Goal: Communication & Community: Participate in discussion

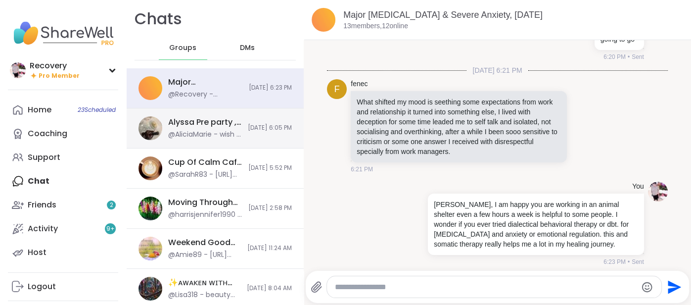
scroll to position [227, 0]
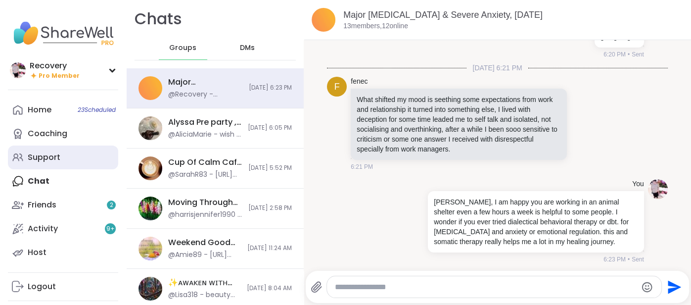
click at [29, 160] on div "Support" at bounding box center [44, 157] width 33 height 11
click at [38, 156] on div "Support" at bounding box center [44, 157] width 33 height 11
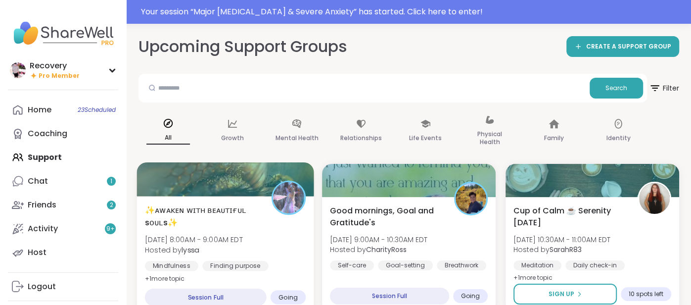
click at [297, 219] on div "✨ᴀᴡᴀᴋᴇɴ ᴡɪᴛʜ ʙᴇᴀᴜᴛɪғᴜʟ sᴏᴜʟs✨ Sun, Sep 14 | 8:00AM - 9:00AM EDT Hosted by lyssa…" at bounding box center [225, 244] width 161 height 81
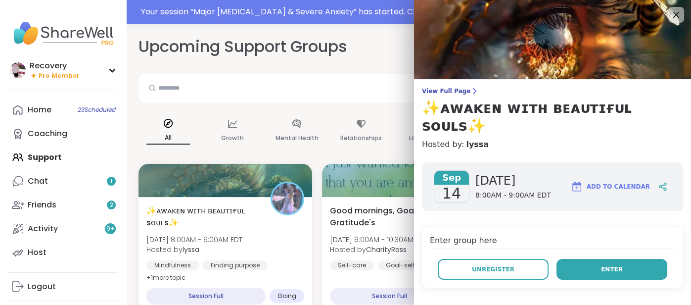
click at [596, 259] on button "Enter" at bounding box center [611, 269] width 111 height 21
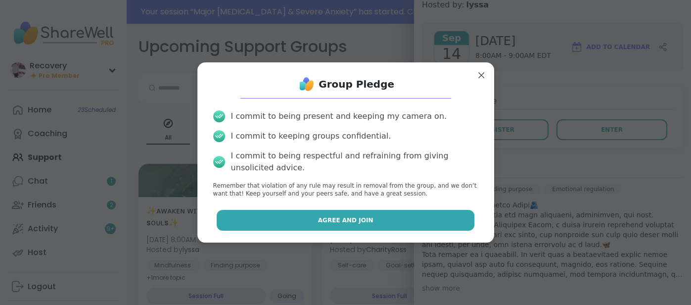
click at [416, 213] on button "Agree and Join" at bounding box center [346, 220] width 258 height 21
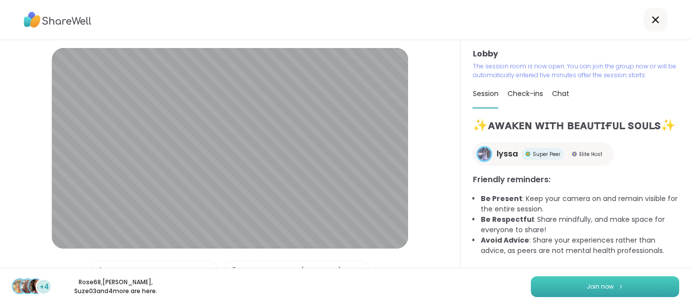
click at [647, 280] on button "Join now" at bounding box center [604, 286] width 148 height 21
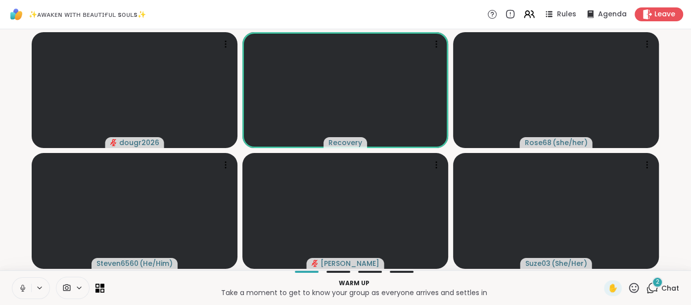
click at [668, 289] on span "Chat" at bounding box center [670, 288] width 18 height 10
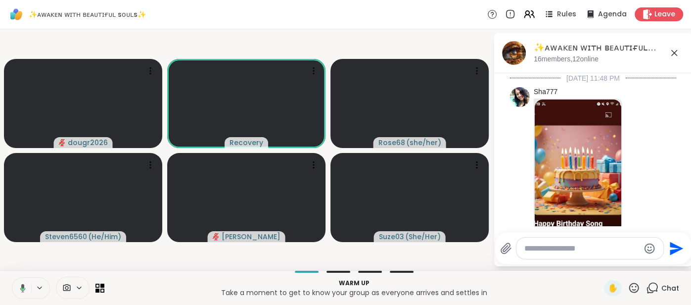
scroll to position [1309, 0]
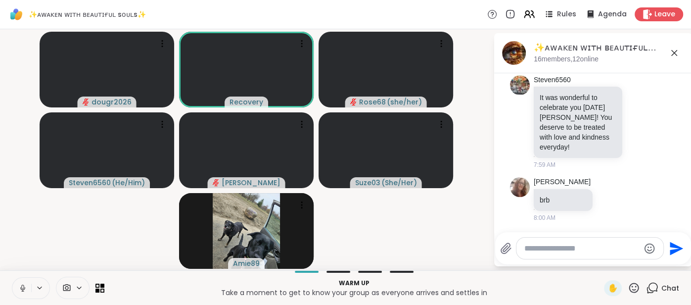
click at [670, 56] on icon at bounding box center [674, 53] width 12 height 12
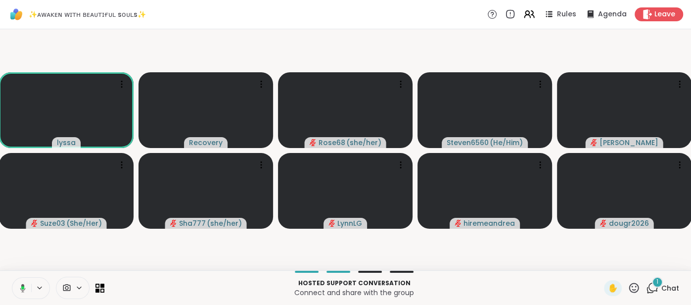
click at [19, 288] on icon at bounding box center [21, 287] width 9 height 9
click at [20, 280] on button at bounding box center [21, 287] width 19 height 21
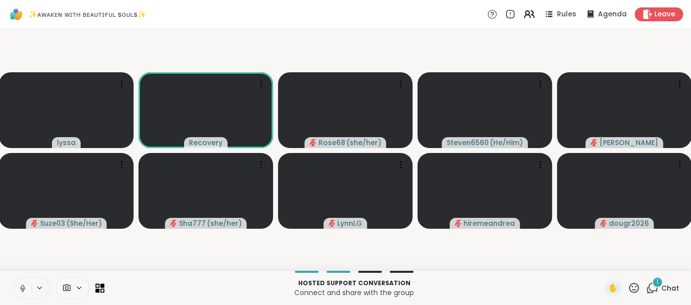
click at [20, 287] on icon at bounding box center [22, 287] width 9 height 9
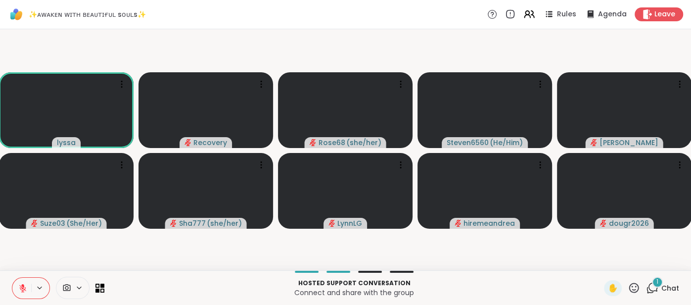
click at [19, 281] on button at bounding box center [21, 287] width 19 height 21
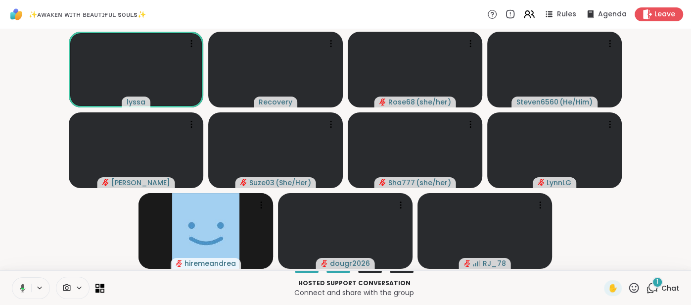
click at [21, 281] on button at bounding box center [21, 287] width 20 height 21
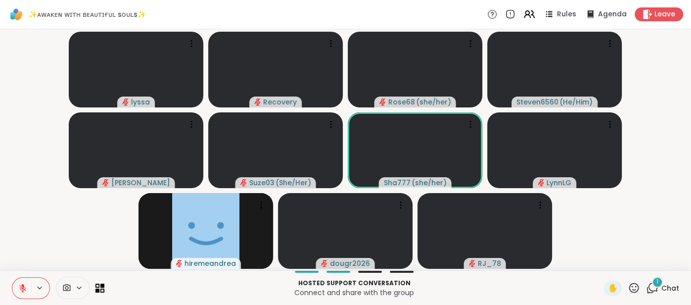
click at [667, 287] on span "Chat" at bounding box center [670, 288] width 18 height 10
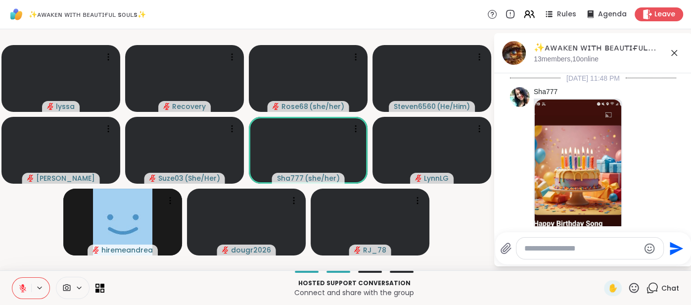
scroll to position [1389, 0]
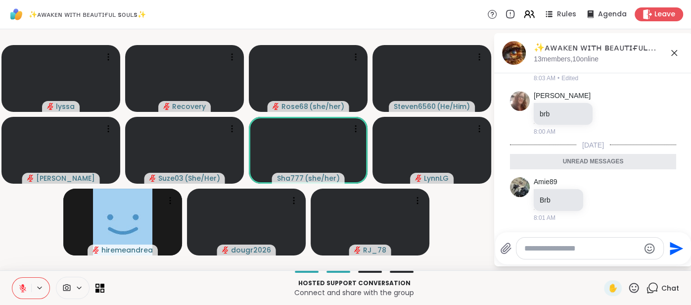
click at [674, 59] on div "✨ᴀᴡᴀᴋᴇɴ ᴡɪᴛʜ ʙᴇᴀᴜᴛɪғᴜʟ sᴏᴜʟs✨, Sep 14 13 members, 10 online" at bounding box center [608, 53] width 150 height 22
click at [675, 57] on icon at bounding box center [674, 53] width 12 height 12
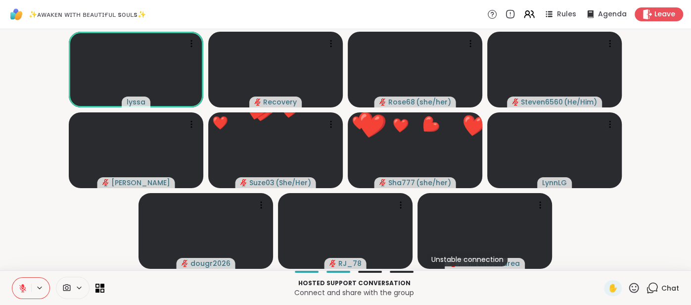
click at [634, 290] on icon at bounding box center [634, 287] width 10 height 10
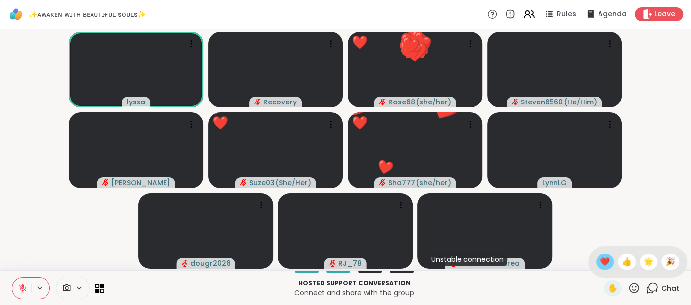
click at [599, 262] on div "❤️" at bounding box center [605, 262] width 18 height 16
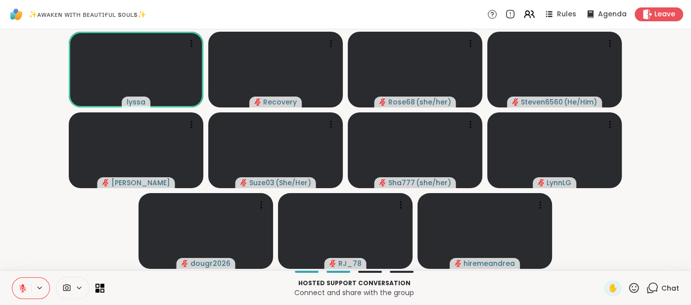
click at [21, 280] on button at bounding box center [21, 287] width 19 height 21
click at [20, 284] on icon at bounding box center [22, 287] width 9 height 9
click at [22, 282] on button at bounding box center [21, 287] width 19 height 21
click at [17, 288] on button at bounding box center [21, 287] width 19 height 21
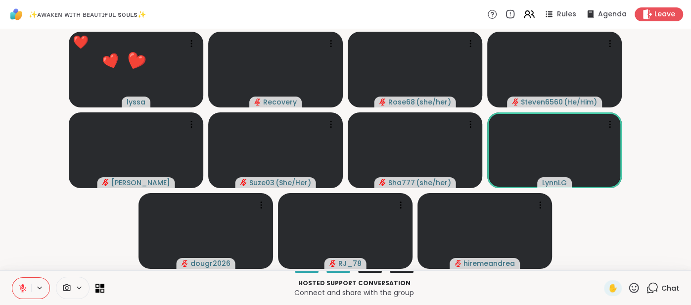
click at [30, 278] on button at bounding box center [21, 287] width 19 height 21
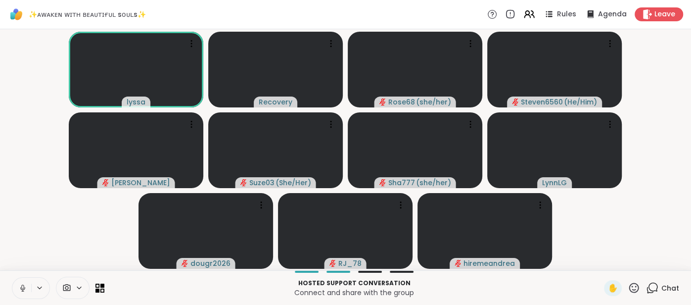
click at [15, 286] on button at bounding box center [21, 287] width 19 height 21
click at [635, 287] on icon at bounding box center [634, 287] width 10 height 10
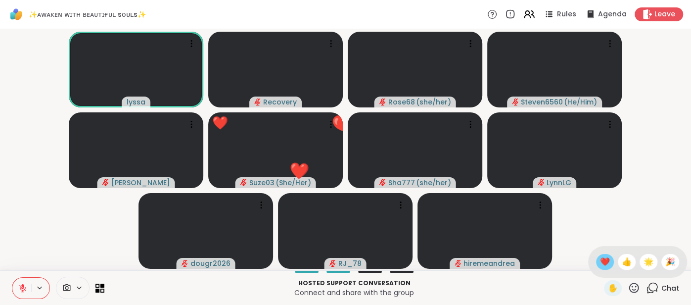
click at [606, 268] on div "❤️" at bounding box center [605, 262] width 18 height 16
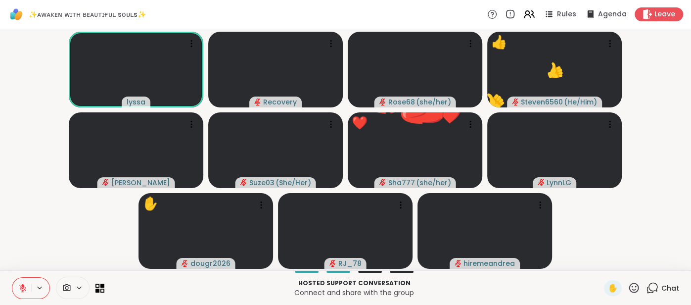
click at [25, 286] on icon at bounding box center [22, 287] width 9 height 9
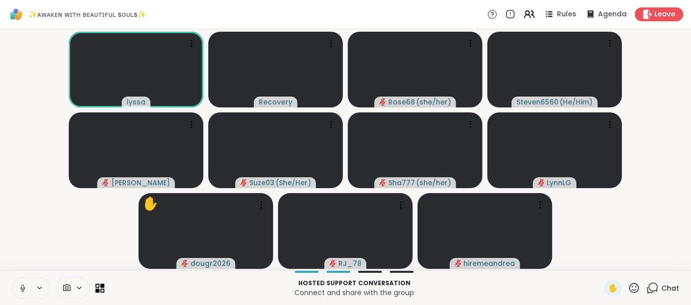
click at [20, 284] on icon at bounding box center [22, 287] width 9 height 9
click at [19, 283] on icon at bounding box center [22, 287] width 9 height 9
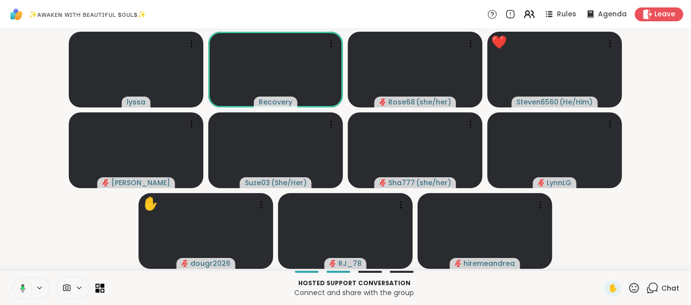
click at [18, 285] on icon at bounding box center [21, 287] width 9 height 9
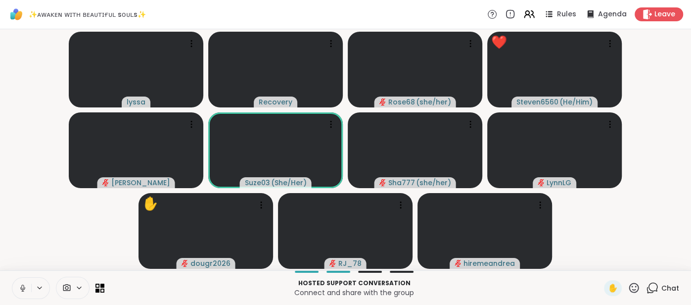
click at [13, 284] on button at bounding box center [21, 287] width 19 height 21
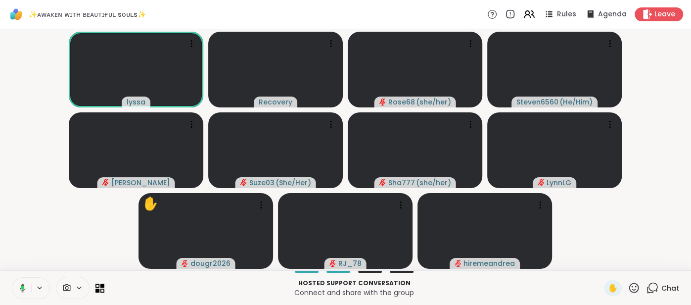
click at [21, 288] on icon at bounding box center [22, 287] width 3 height 4
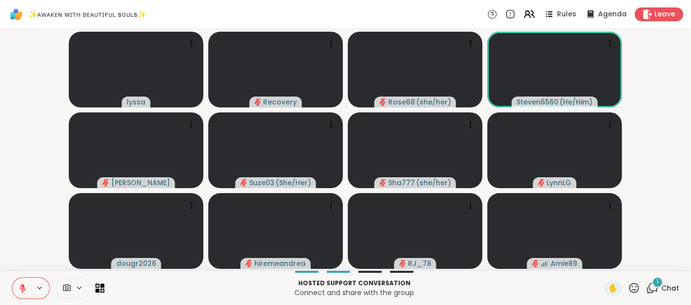
click at [24, 285] on icon at bounding box center [22, 287] width 9 height 9
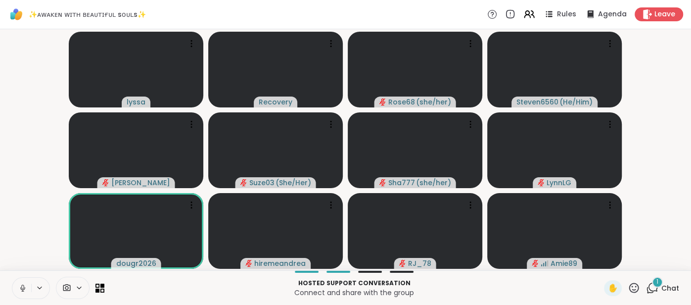
click at [20, 286] on icon at bounding box center [22, 287] width 9 height 9
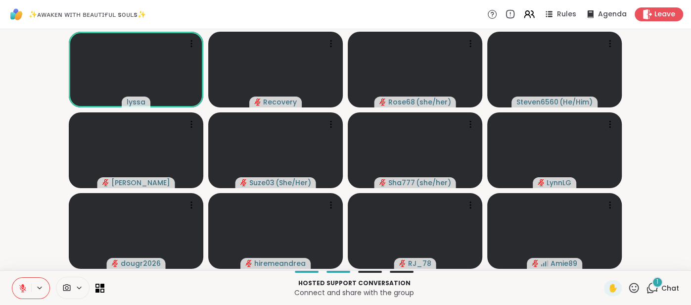
click at [18, 286] on icon at bounding box center [22, 287] width 9 height 9
click at [23, 287] on icon at bounding box center [22, 287] width 3 height 3
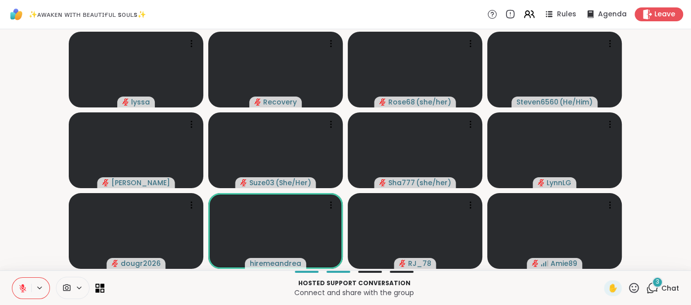
click at [629, 286] on icon at bounding box center [634, 287] width 10 height 10
click at [606, 266] on span "❤️" at bounding box center [605, 262] width 10 height 12
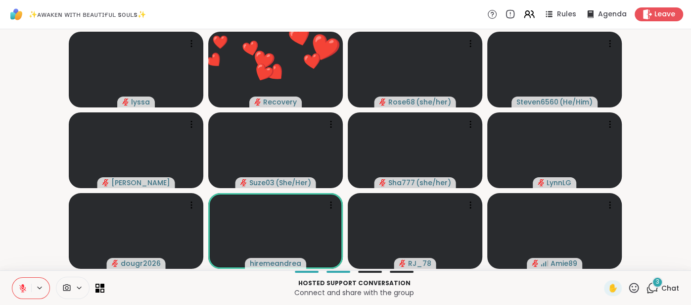
click at [669, 284] on span "Chat" at bounding box center [670, 288] width 18 height 10
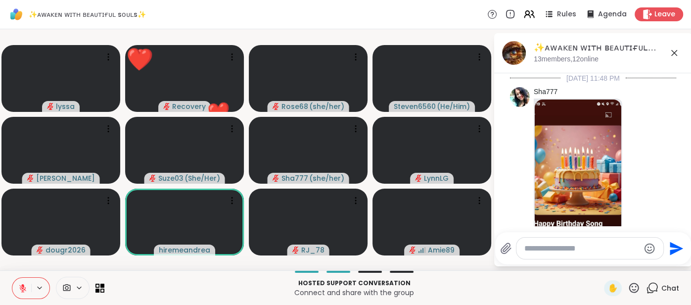
scroll to position [1591, 0]
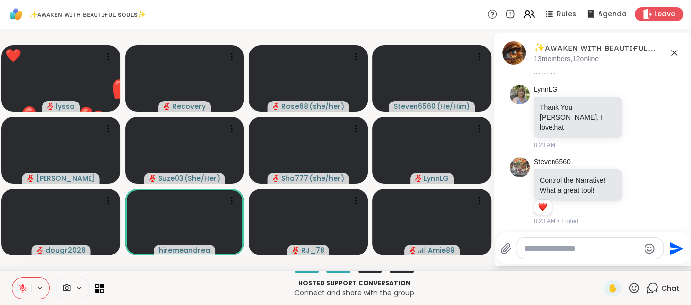
click at [557, 242] on div at bounding box center [589, 247] width 147 height 21
click at [551, 247] on textarea "Type your message" at bounding box center [581, 248] width 115 height 10
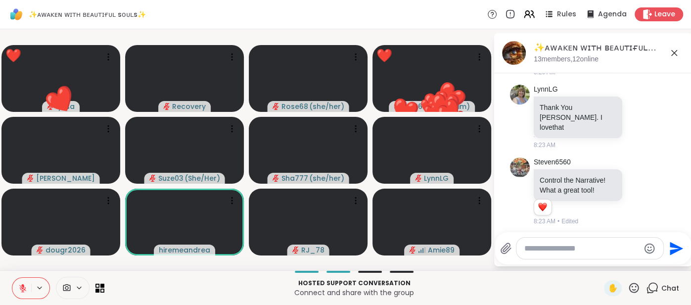
type textarea "*"
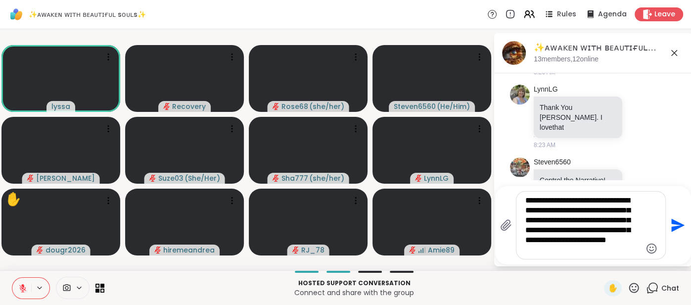
type textarea "**********"
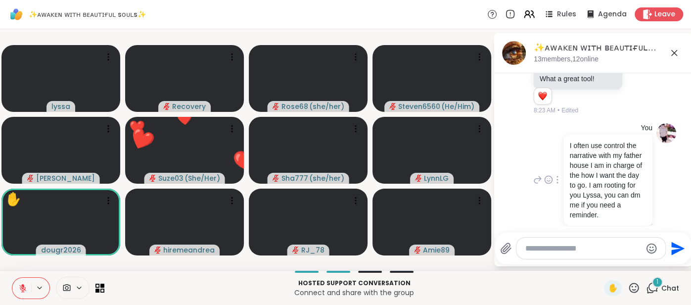
scroll to position [1771, 0]
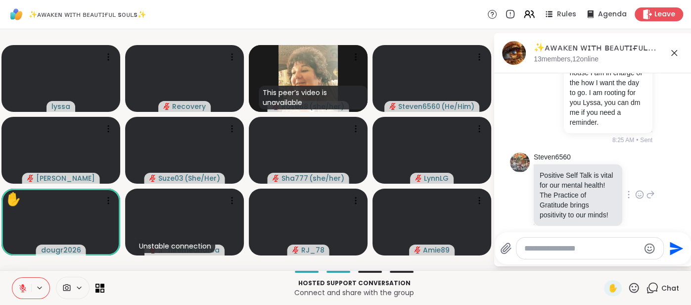
click at [638, 189] on icon at bounding box center [639, 194] width 9 height 10
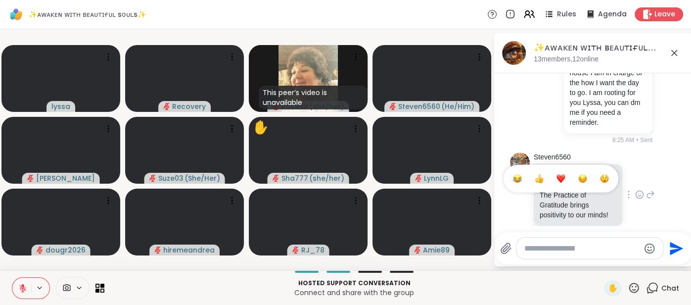
click at [519, 174] on div "Select Reaction: Joy" at bounding box center [517, 178] width 9 height 9
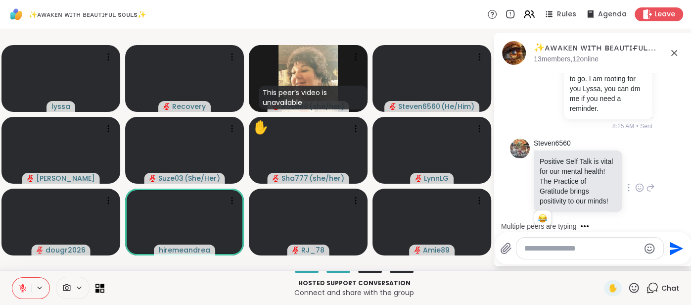
click at [544, 258] on div at bounding box center [589, 247] width 147 height 21
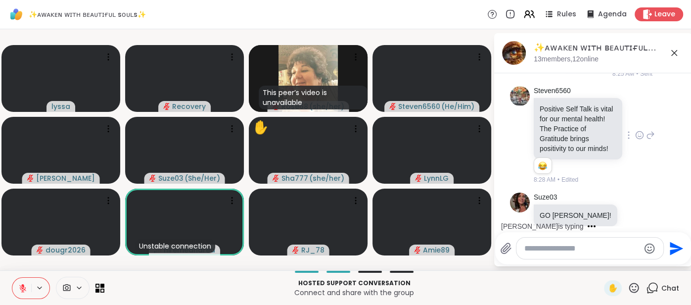
scroll to position [1890, 0]
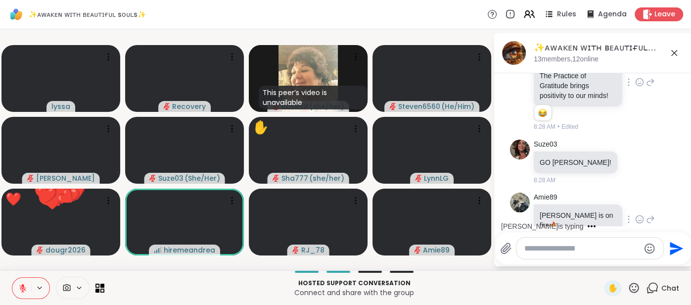
click at [635, 214] on icon at bounding box center [639, 219] width 9 height 10
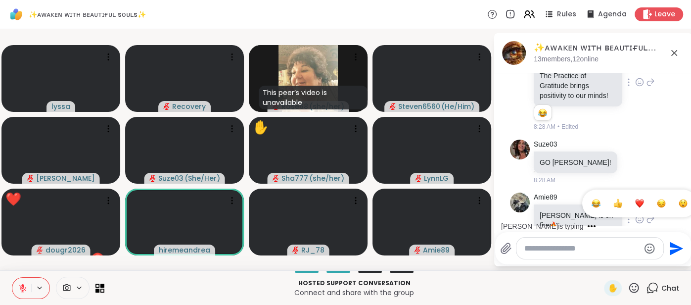
click at [591, 199] on div "Select Reaction: Joy" at bounding box center [595, 203] width 9 height 9
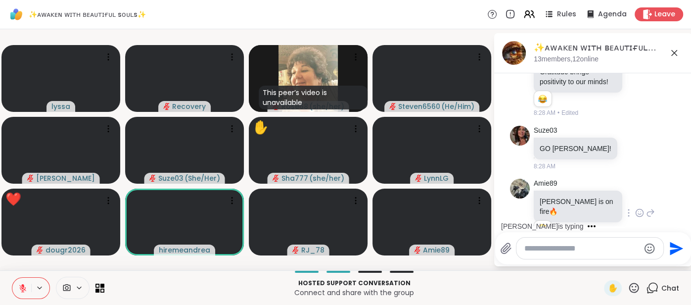
click at [536, 249] on textarea "Type your message" at bounding box center [581, 248] width 115 height 10
type textarea "*"
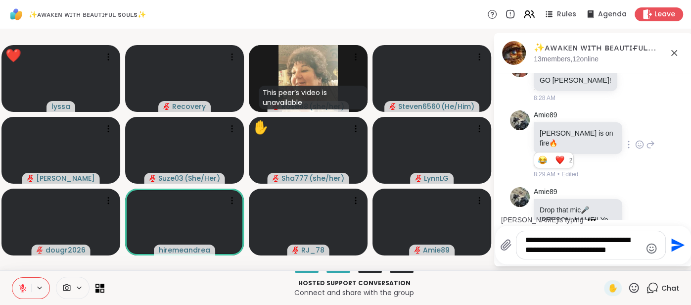
scroll to position [1986, 0]
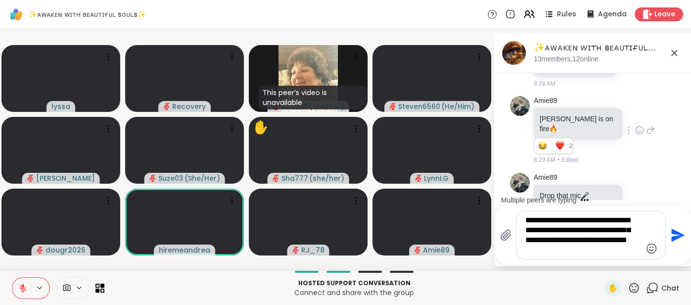
type textarea "**********"
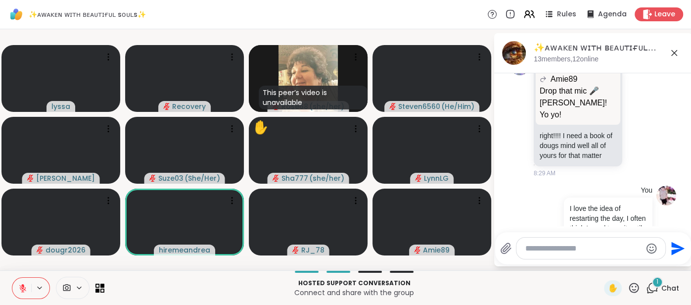
scroll to position [2311, 0]
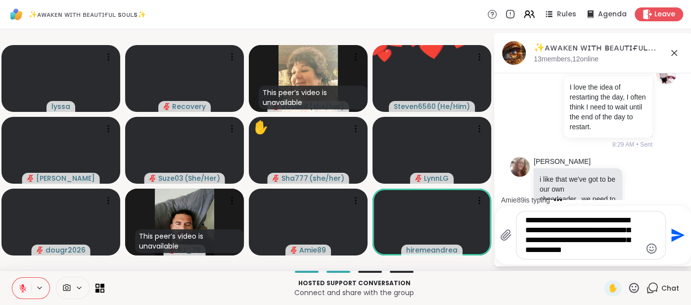
type textarea "**********"
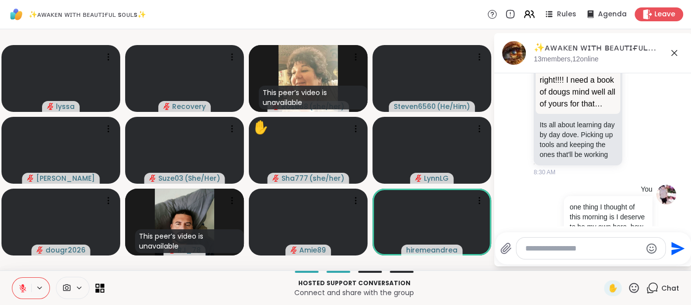
scroll to position [2557, 0]
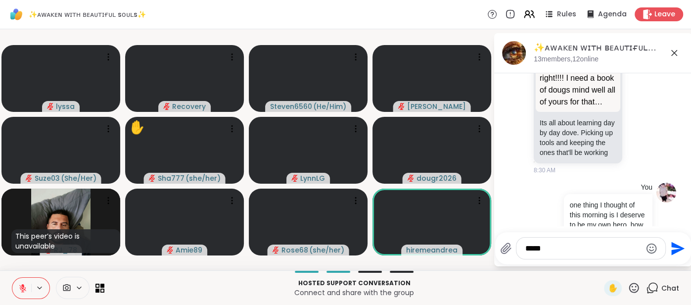
type textarea "******"
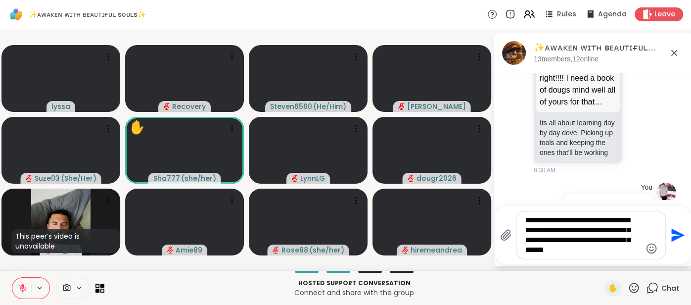
type textarea "**********"
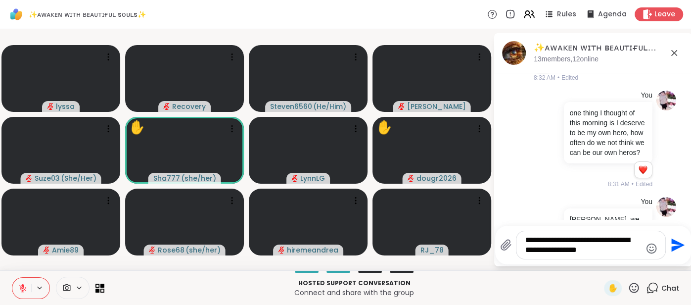
scroll to position [2705, 0]
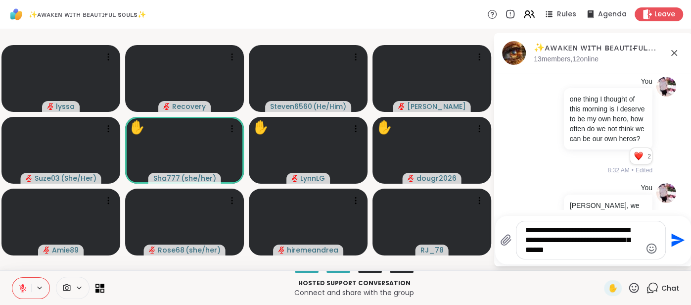
type textarea "**********"
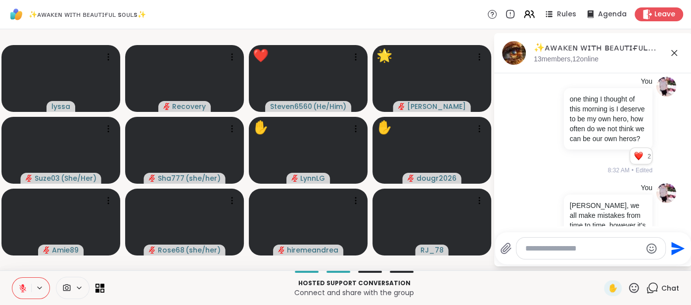
scroll to position [2788, 0]
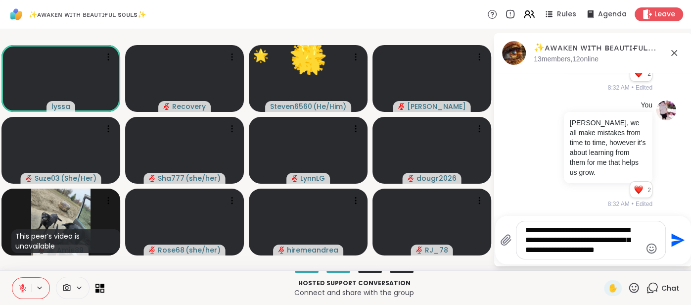
type textarea "**********"
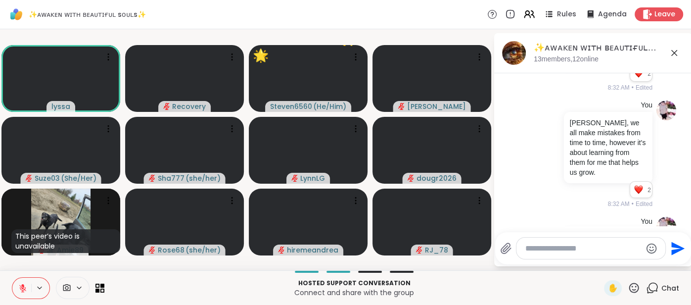
scroll to position [2870, 0]
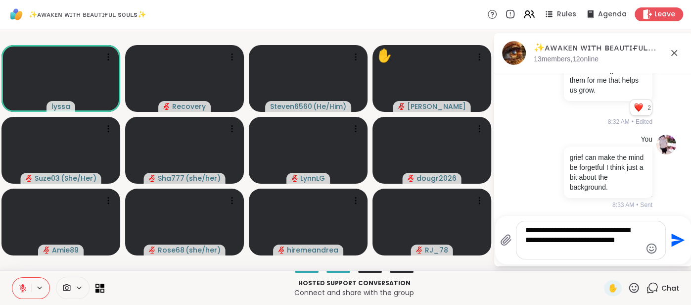
type textarea "**********"
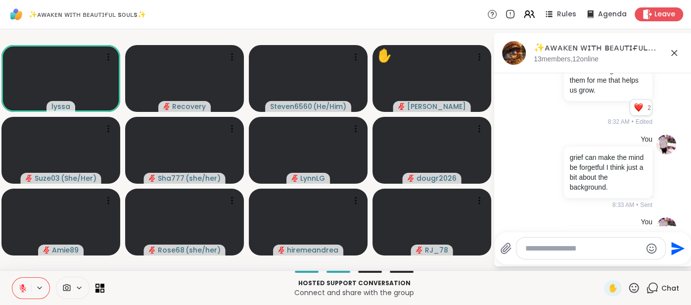
scroll to position [2942, 0]
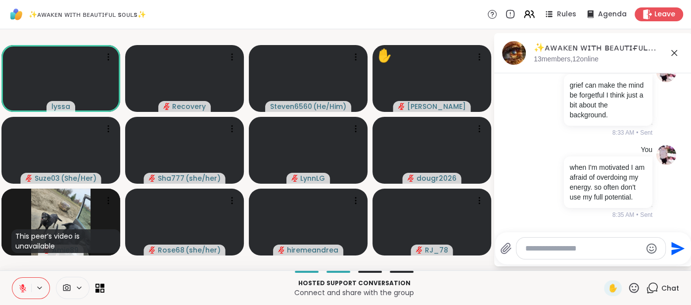
click at [672, 55] on icon at bounding box center [674, 53] width 12 height 12
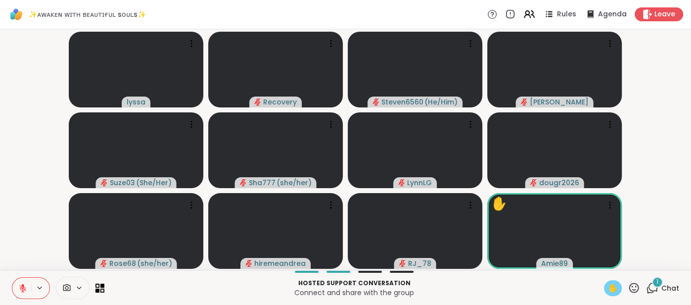
click at [606, 288] on div "✋" at bounding box center [613, 288] width 18 height 16
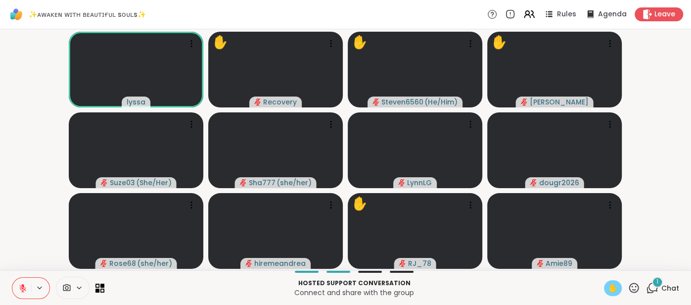
click at [19, 281] on button at bounding box center [21, 287] width 19 height 21
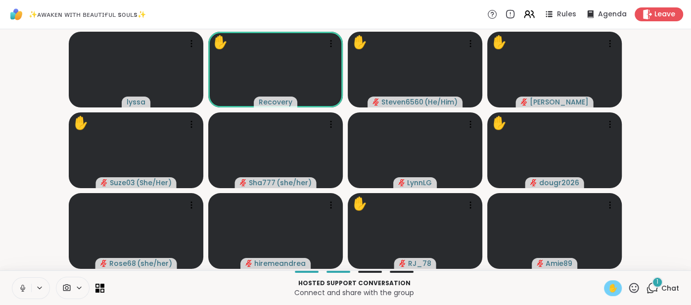
click at [21, 288] on icon at bounding box center [22, 287] width 9 height 9
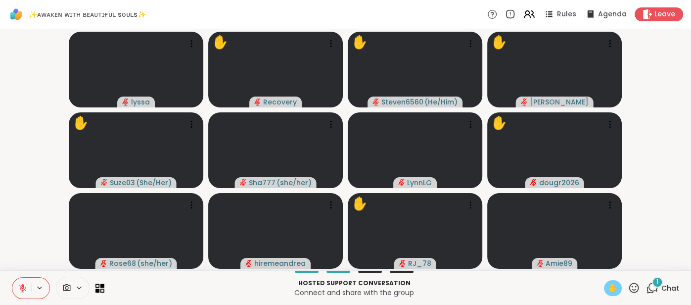
click at [616, 297] on div "Hosted support conversation Connect and share with the group ✋ 1 Chat" at bounding box center [345, 287] width 691 height 35
click at [610, 296] on div "✋" at bounding box center [613, 288] width 18 height 16
click at [611, 290] on span "✋" at bounding box center [613, 288] width 10 height 12
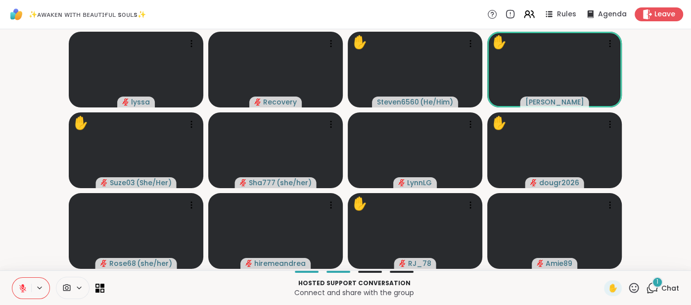
click at [666, 285] on span "Chat" at bounding box center [670, 288] width 18 height 10
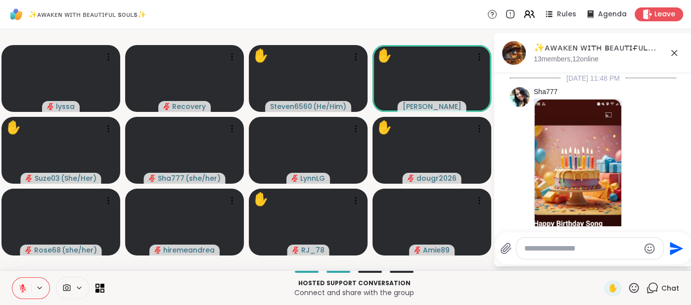
scroll to position [3047, 0]
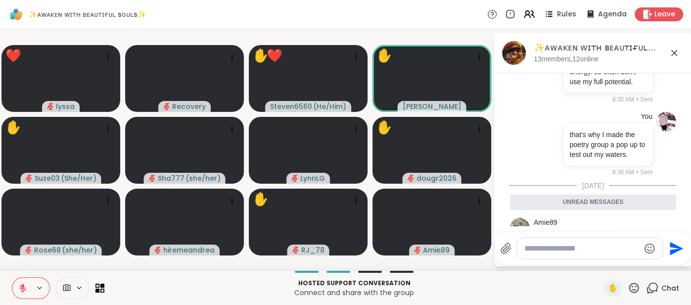
click at [549, 249] on textarea "Type your message" at bounding box center [581, 248] width 115 height 10
type textarea "***"
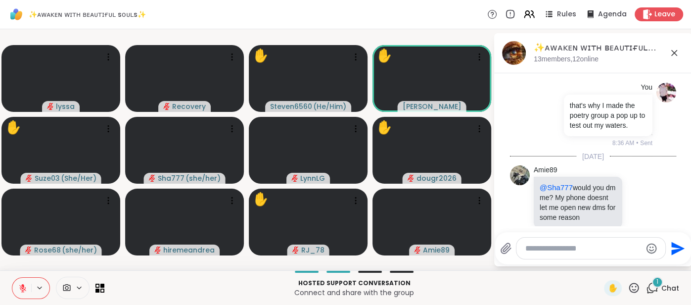
scroll to position [3138, 0]
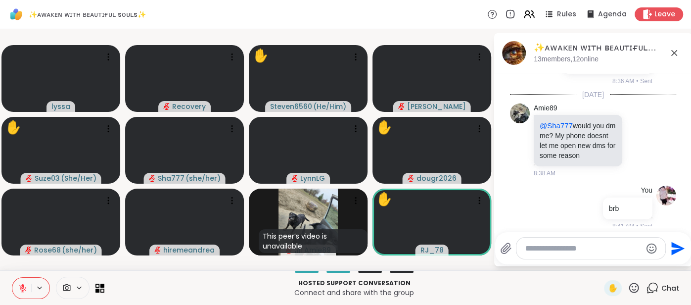
click at [675, 56] on icon at bounding box center [674, 53] width 12 height 12
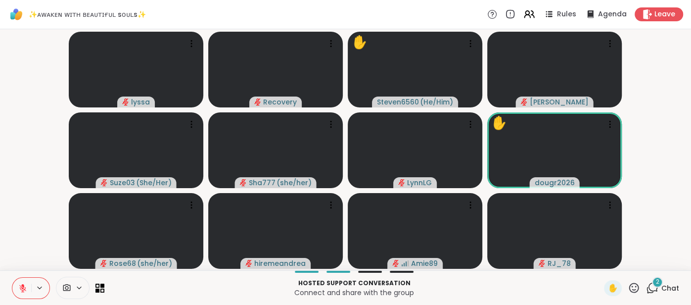
click at [673, 285] on span "Chat" at bounding box center [670, 288] width 18 height 10
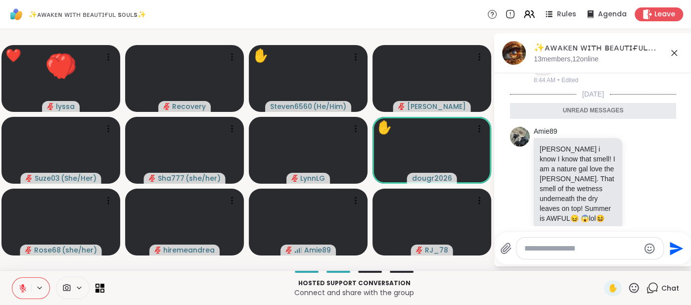
scroll to position [3350, 0]
click at [672, 54] on icon at bounding box center [674, 53] width 12 height 12
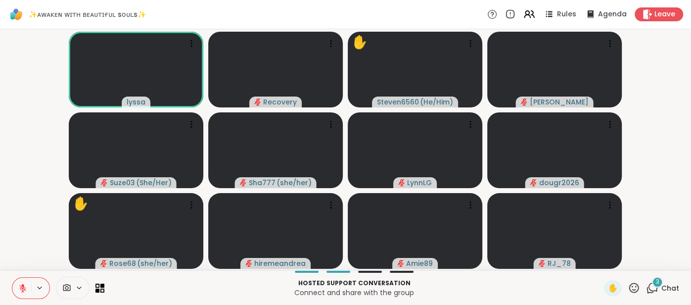
click at [678, 283] on span "Chat" at bounding box center [670, 288] width 18 height 10
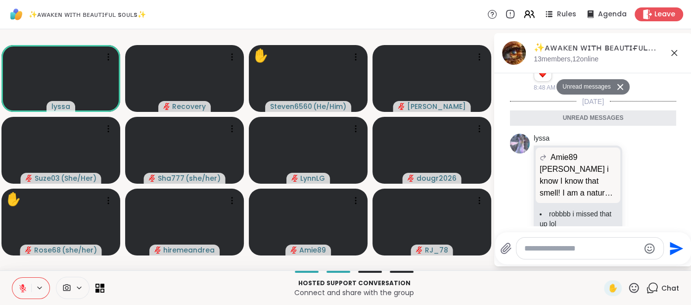
scroll to position [3733, 0]
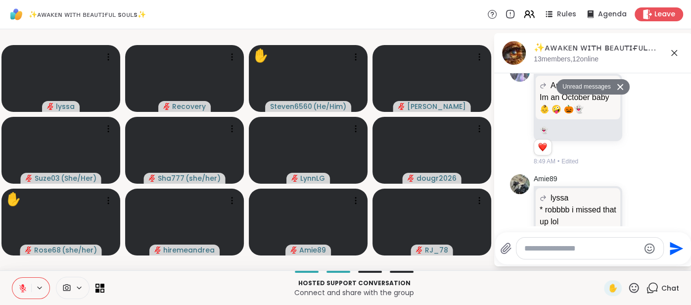
click at [673, 52] on icon at bounding box center [674, 53] width 12 height 12
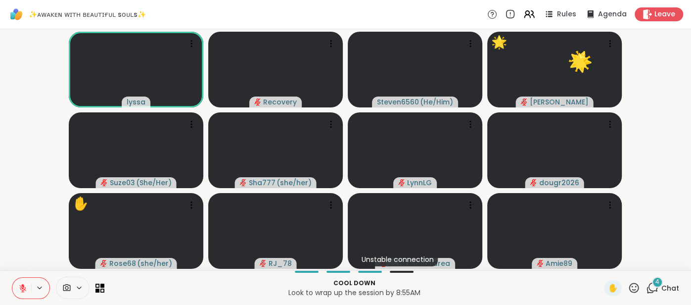
click at [669, 280] on div "4 Chat" at bounding box center [662, 288] width 33 height 16
click at [668, 287] on span "Chat" at bounding box center [670, 288] width 18 height 10
click at [668, 286] on span "Chat" at bounding box center [670, 288] width 18 height 10
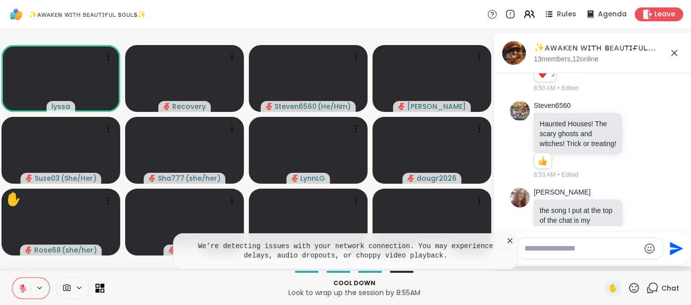
scroll to position [4079, 0]
click at [669, 52] on icon at bounding box center [674, 53] width 12 height 12
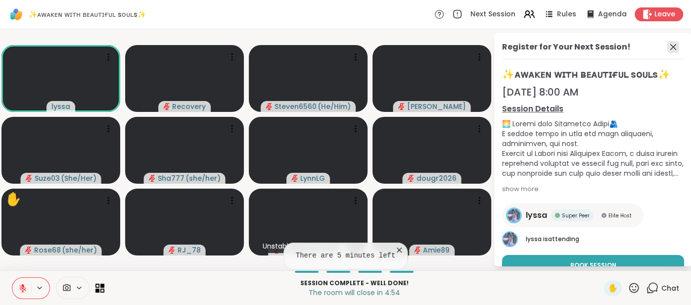
click at [675, 50] on icon at bounding box center [673, 47] width 12 height 12
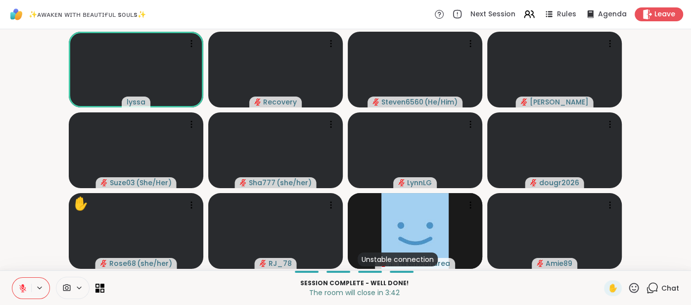
click at [676, 281] on div "Chat" at bounding box center [662, 288] width 33 height 16
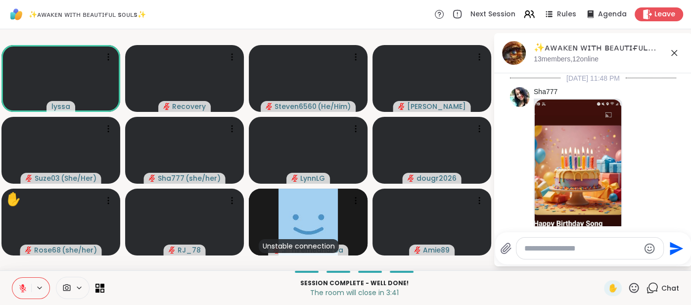
click at [609, 247] on textarea "Type your message" at bounding box center [581, 248] width 115 height 10
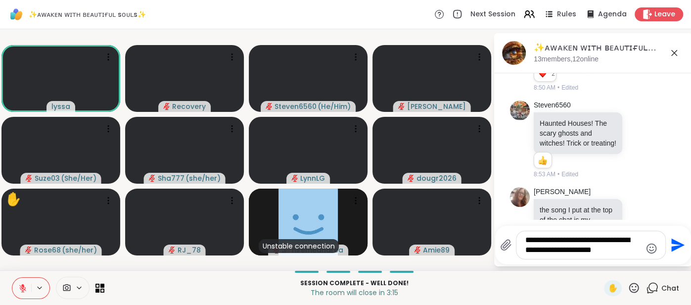
type textarea "**********"
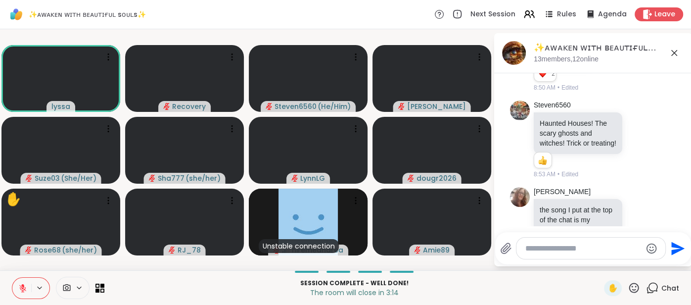
scroll to position [4151, 0]
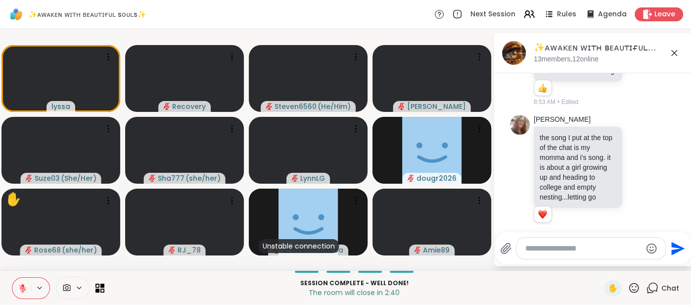
click at [22, 285] on icon at bounding box center [22, 285] width 3 height 4
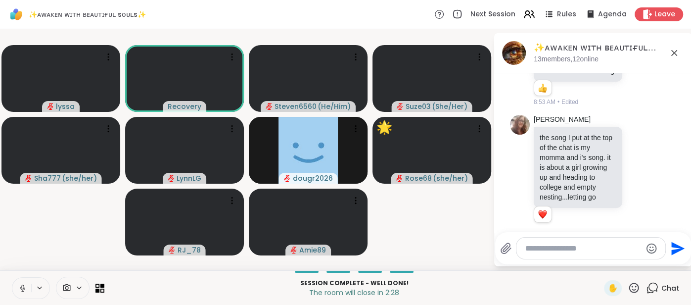
click at [18, 290] on icon at bounding box center [22, 287] width 9 height 9
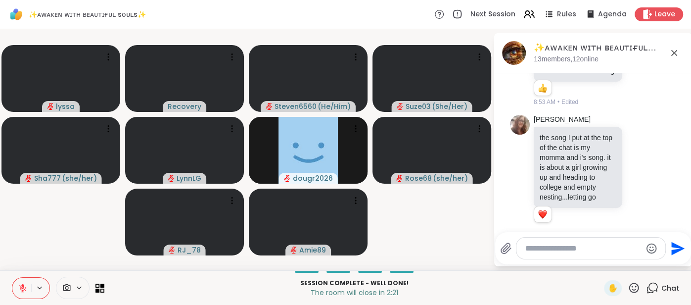
click at [18, 287] on icon at bounding box center [22, 287] width 9 height 9
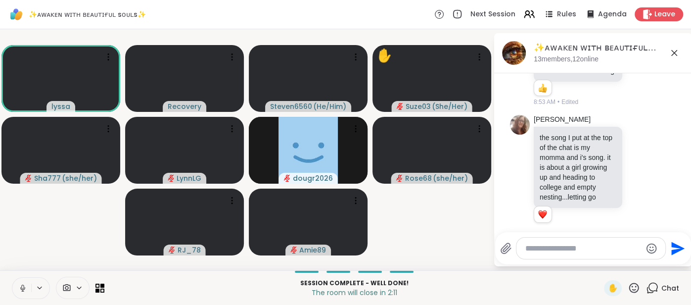
click at [674, 54] on icon at bounding box center [674, 53] width 12 height 12
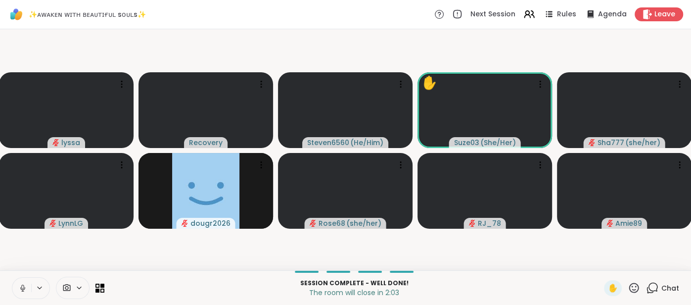
click at [22, 290] on icon at bounding box center [22, 287] width 9 height 9
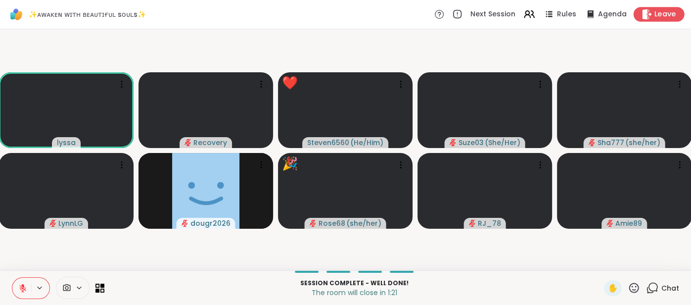
click at [653, 19] on div "Leave" at bounding box center [658, 14] width 51 height 14
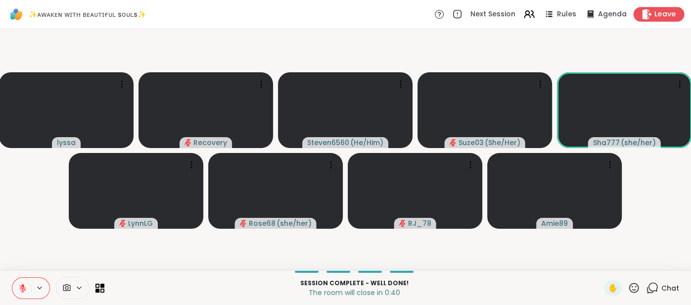
click at [658, 16] on span "Leave" at bounding box center [665, 14] width 22 height 10
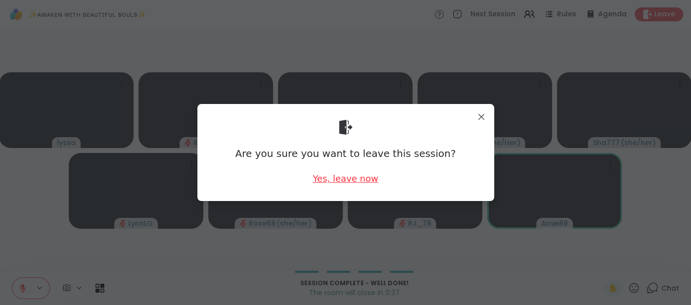
click at [355, 179] on div "Yes, leave now" at bounding box center [344, 178] width 65 height 12
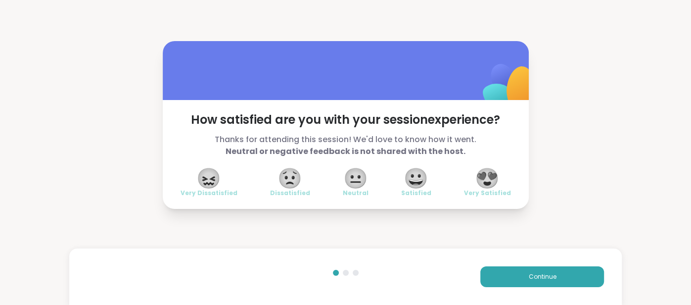
click at [491, 181] on span "😍" at bounding box center [487, 178] width 25 height 18
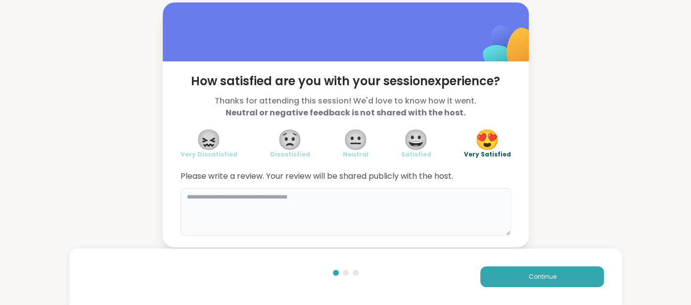
click at [397, 204] on textarea at bounding box center [345, 211] width 330 height 47
type textarea "**********"
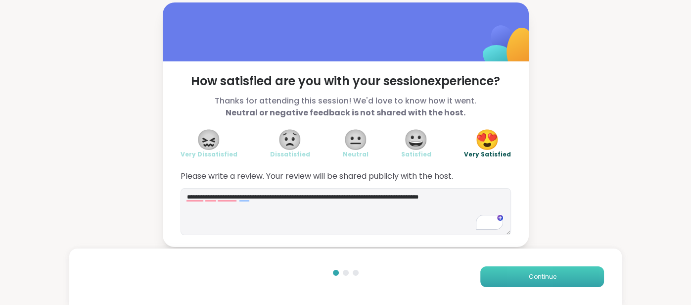
type textarea "**********"
click at [494, 273] on button "Continue" at bounding box center [542, 276] width 124 height 21
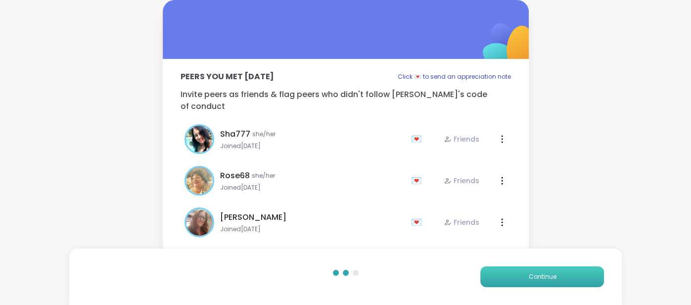
click at [494, 273] on button "Continue" at bounding box center [542, 276] width 124 height 21
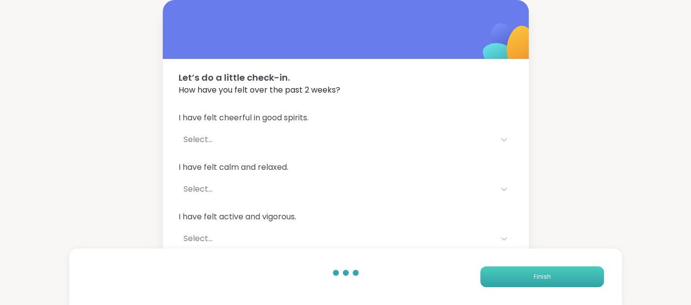
click at [494, 273] on button "Finish" at bounding box center [542, 276] width 124 height 21
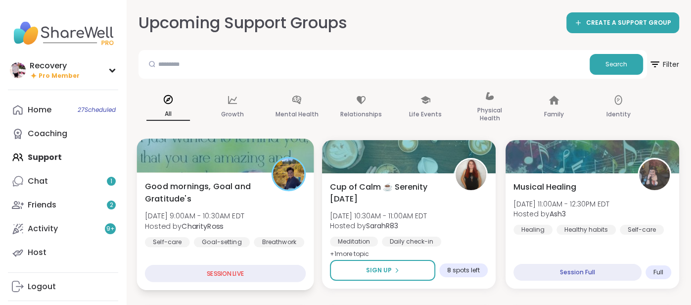
click at [259, 201] on span "Good mornings, Goal and Gratitude's" at bounding box center [203, 192] width 116 height 24
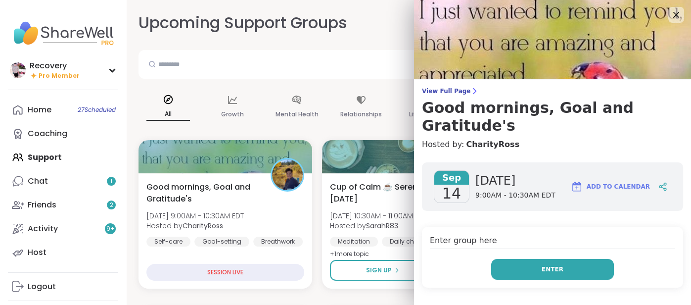
click at [540, 260] on button "Enter" at bounding box center [552, 269] width 123 height 21
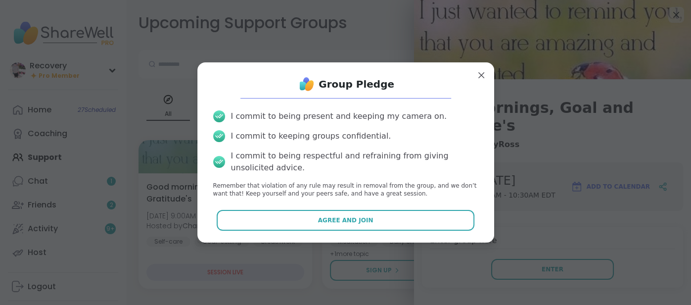
click at [437, 232] on div "Group Pledge I commit to being present and keeping my camera on. I commit to ke…" at bounding box center [345, 152] width 281 height 164
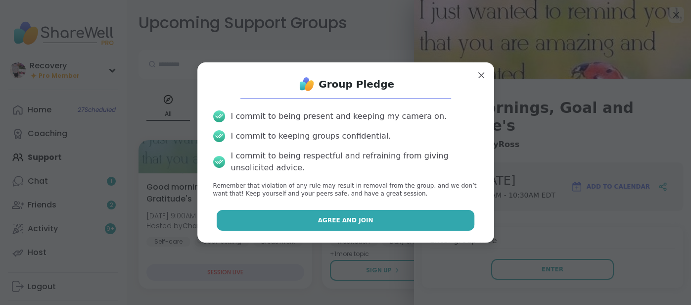
click at [437, 228] on button "Agree and Join" at bounding box center [346, 220] width 258 height 21
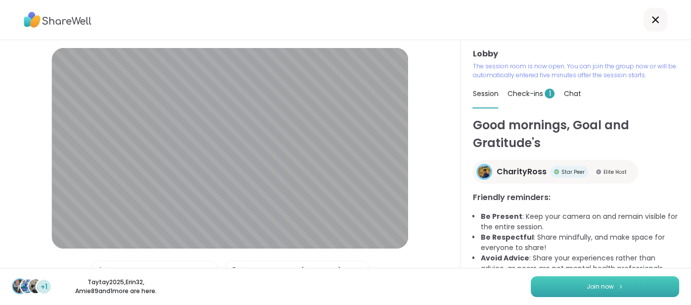
click at [594, 281] on button "Join now" at bounding box center [604, 286] width 148 height 21
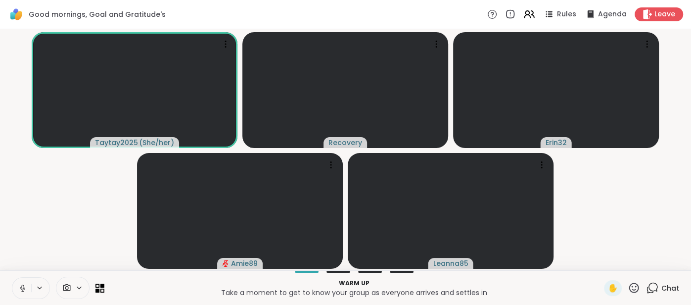
click at [671, 286] on span "Chat" at bounding box center [670, 288] width 18 height 10
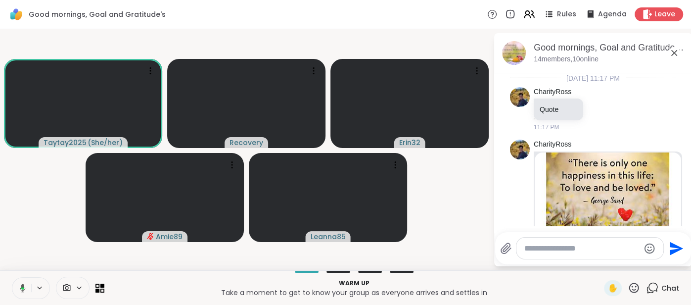
scroll to position [616, 0]
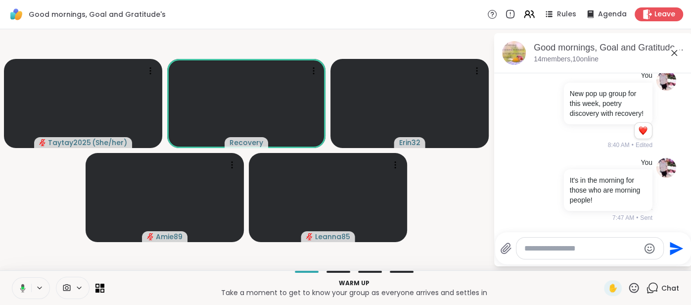
click at [674, 52] on icon at bounding box center [674, 53] width 6 height 6
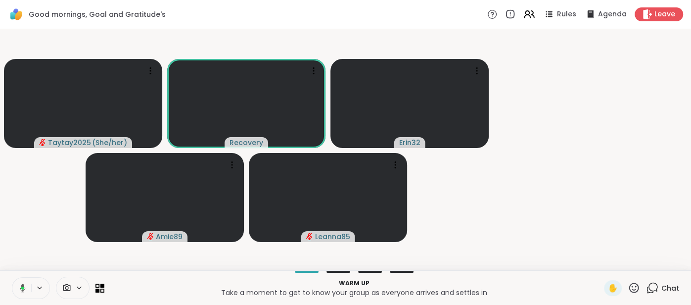
click at [674, 57] on video-player-container "Taytay2025 ( She/her ) Recovery Erin32 Amie89 Leanna85" at bounding box center [345, 149] width 679 height 233
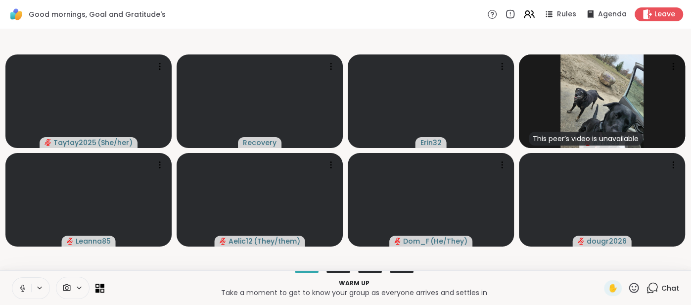
click at [27, 287] on button at bounding box center [21, 287] width 19 height 21
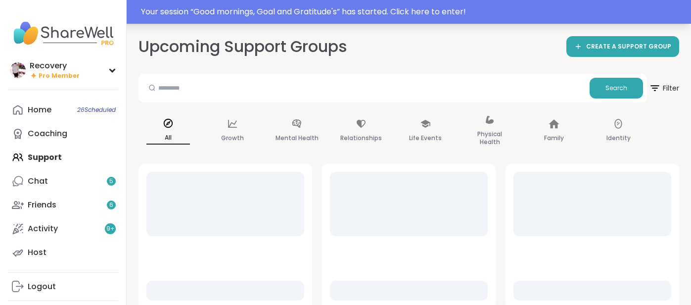
click at [170, 19] on div "Your session “ Good mornings, Goal and Gratitude's ” has started. Click here to…" at bounding box center [345, 12] width 691 height 24
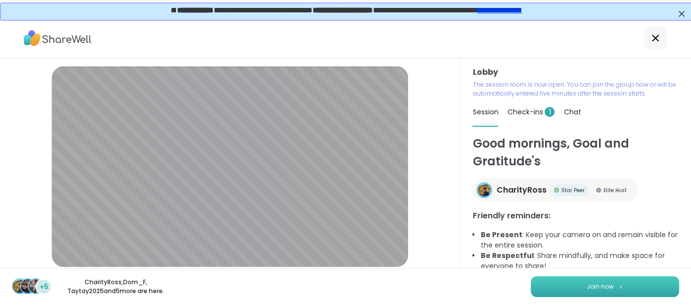
click at [610, 283] on span "Join now" at bounding box center [599, 286] width 27 height 9
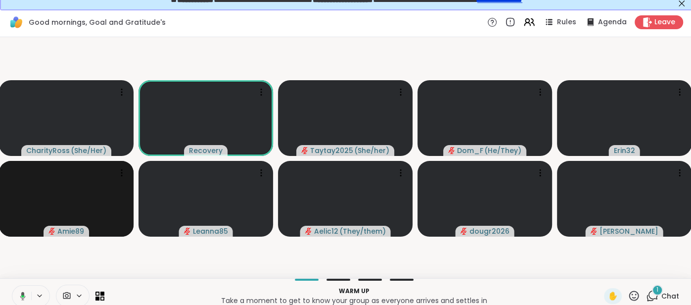
scroll to position [17, 0]
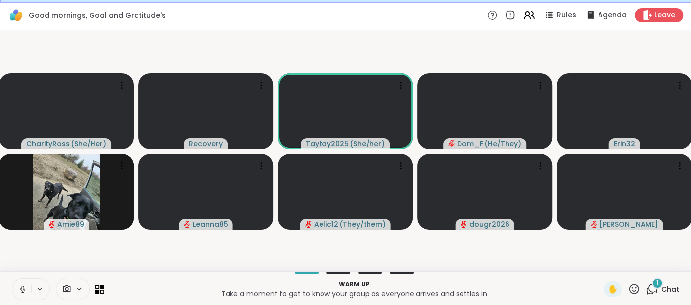
click at [17, 287] on button at bounding box center [21, 288] width 19 height 21
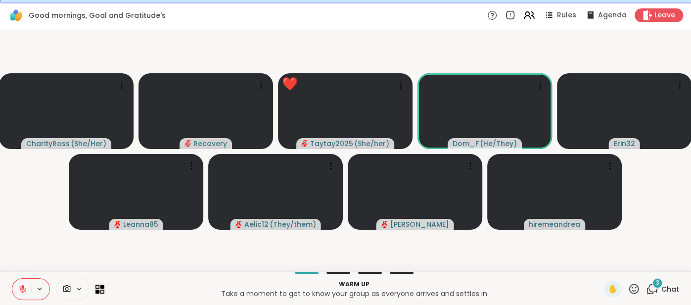
click at [671, 287] on span "Chat" at bounding box center [670, 289] width 18 height 10
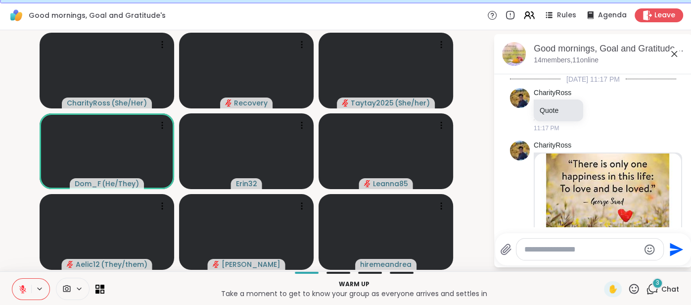
scroll to position [835, 0]
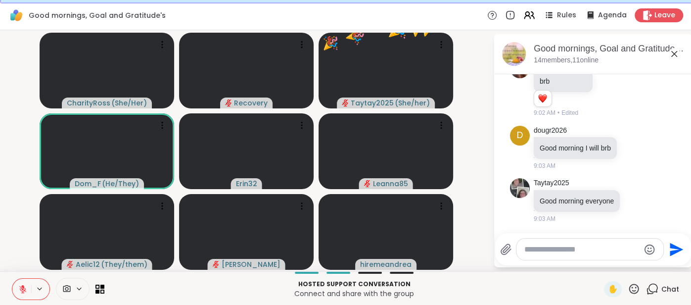
click at [672, 56] on icon at bounding box center [674, 54] width 12 height 12
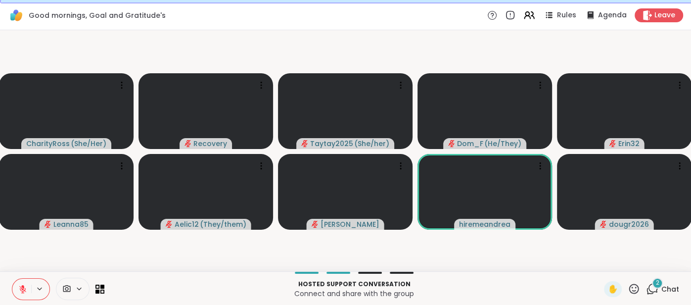
click at [18, 284] on icon at bounding box center [22, 288] width 9 height 9
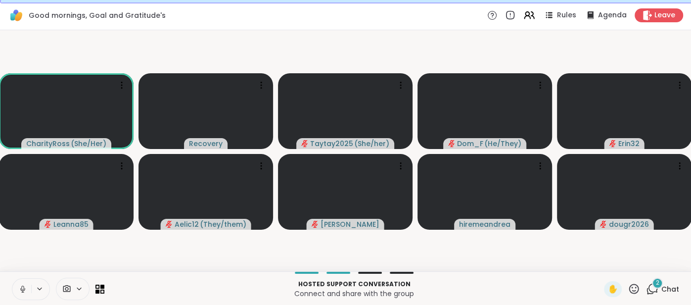
click at [20, 287] on icon at bounding box center [22, 288] width 5 height 3
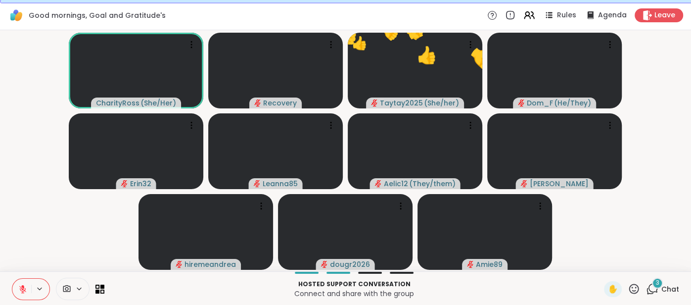
click at [19, 287] on icon at bounding box center [22, 288] width 9 height 9
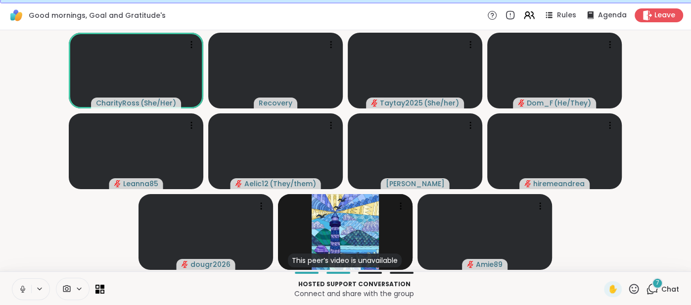
click at [18, 286] on icon at bounding box center [22, 288] width 9 height 9
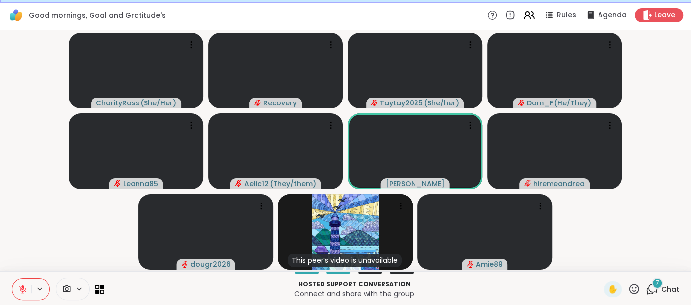
click at [663, 284] on span "Chat" at bounding box center [670, 289] width 18 height 10
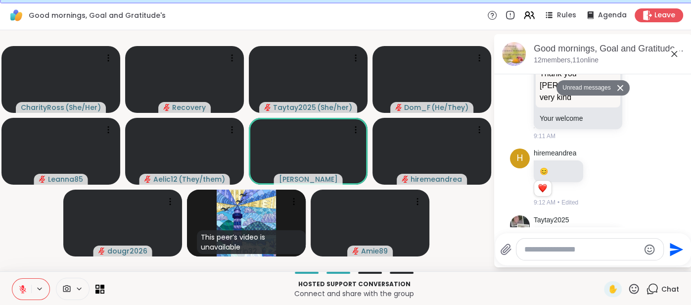
scroll to position [1399, 0]
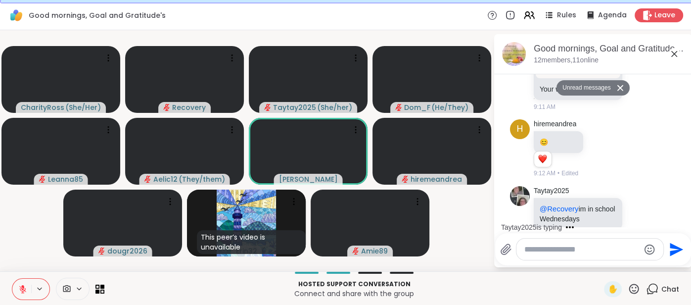
click at [561, 245] on textarea "Type your message" at bounding box center [581, 249] width 115 height 10
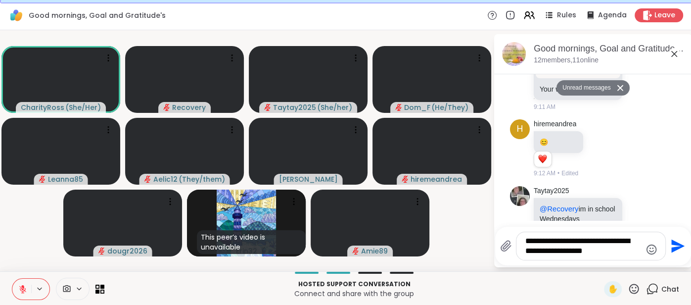
scroll to position [1443, 0]
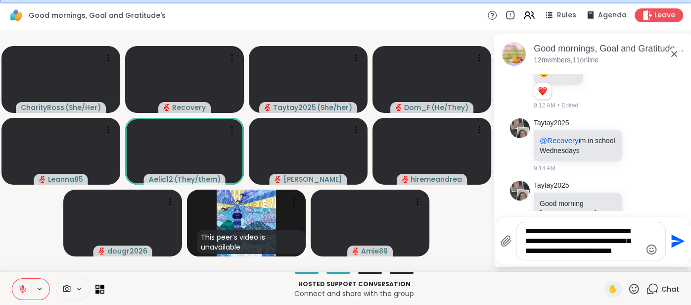
type textarea "**********"
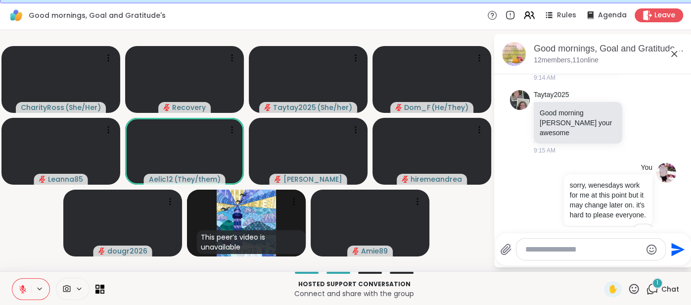
scroll to position [1643, 0]
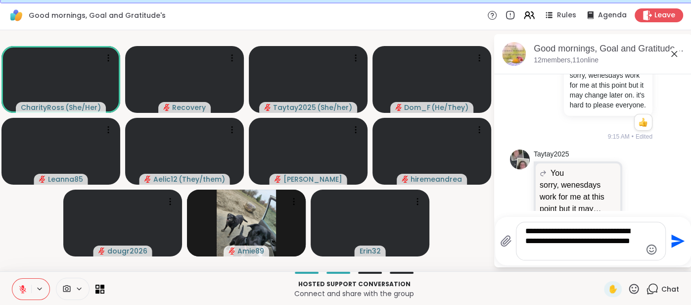
type textarea "**********"
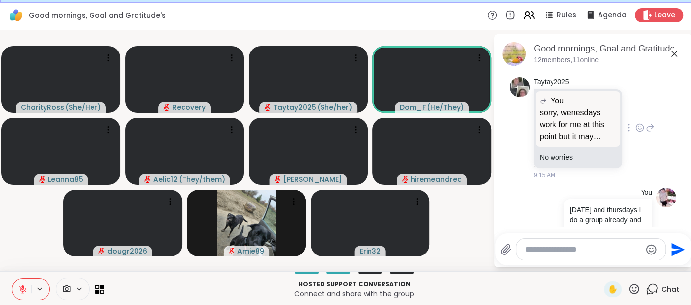
scroll to position [1729, 0]
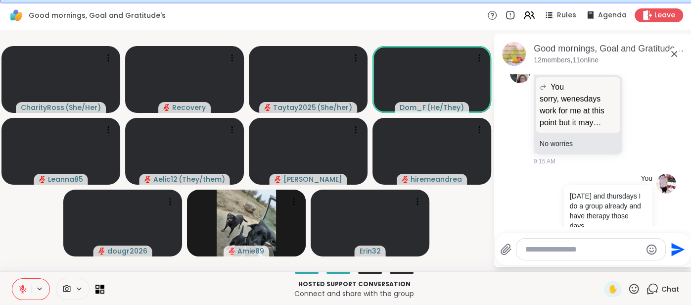
click at [675, 52] on icon at bounding box center [674, 54] width 12 height 12
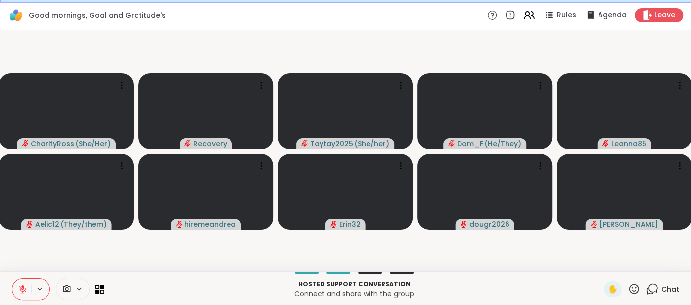
click at [672, 284] on span "Chat" at bounding box center [670, 289] width 18 height 10
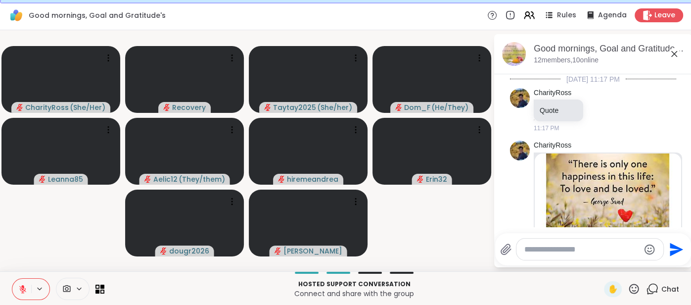
scroll to position [1720, 0]
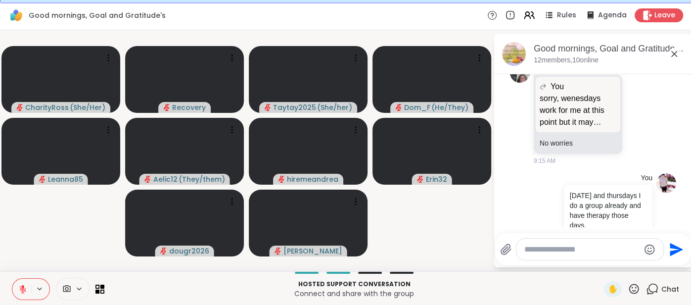
click at [670, 53] on icon at bounding box center [674, 54] width 12 height 12
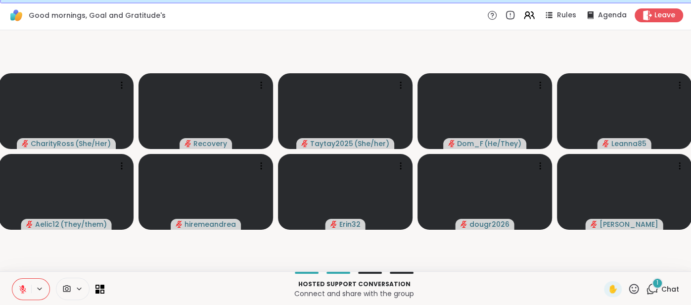
click at [664, 291] on span "Chat" at bounding box center [670, 289] width 18 height 10
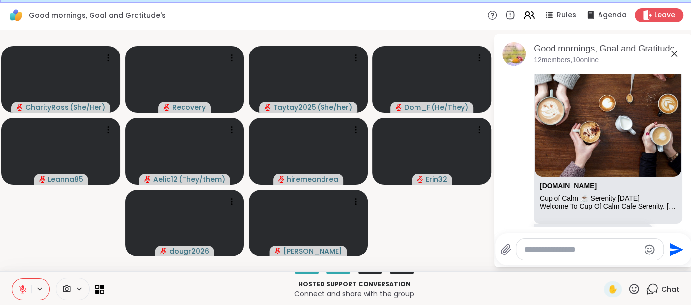
scroll to position [1996, 0]
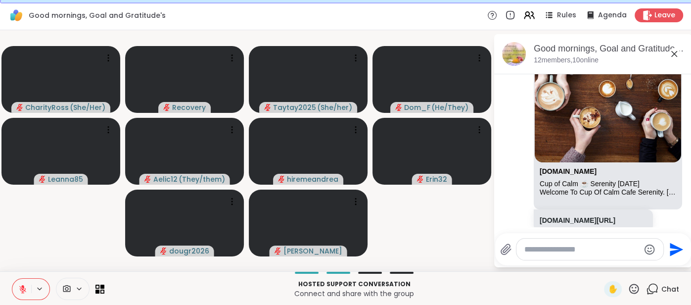
click at [670, 54] on icon at bounding box center [674, 54] width 12 height 12
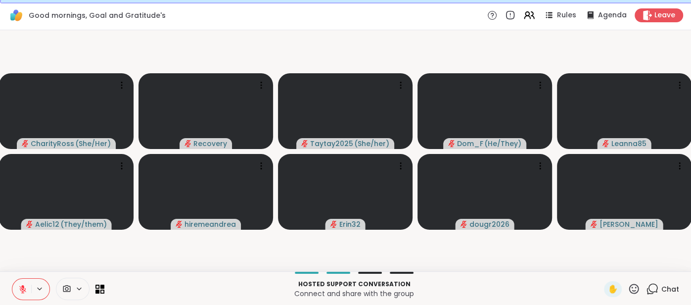
click at [14, 288] on button at bounding box center [21, 288] width 19 height 21
click at [22, 289] on icon at bounding box center [22, 288] width 9 height 9
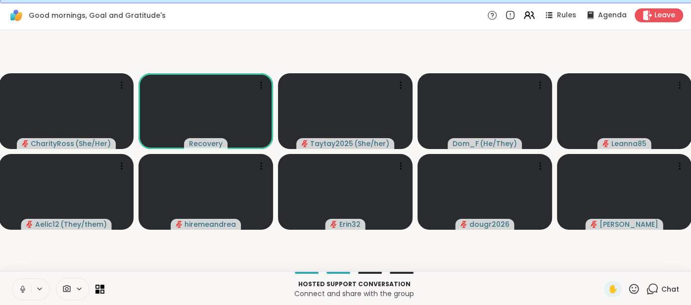
click at [669, 289] on span "Chat" at bounding box center [670, 289] width 18 height 10
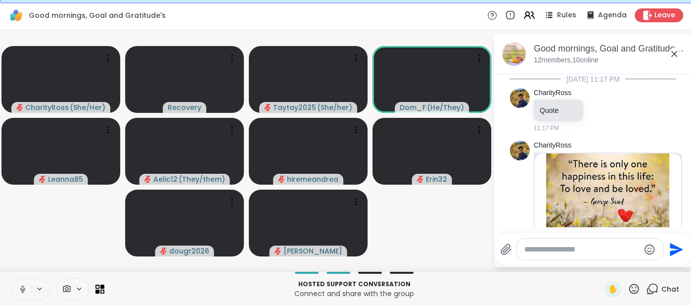
scroll to position [1963, 0]
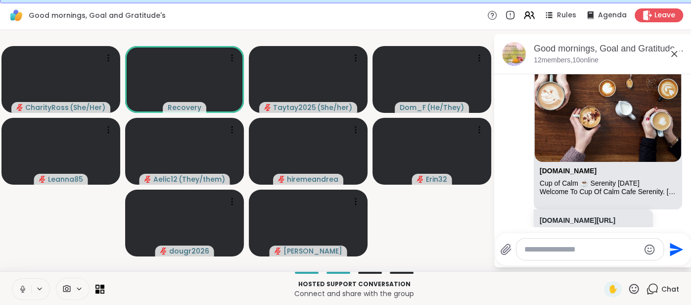
click at [672, 57] on icon at bounding box center [674, 54] width 12 height 12
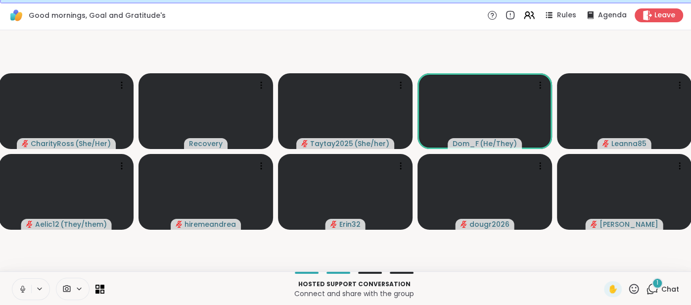
click at [672, 286] on span "Chat" at bounding box center [670, 289] width 18 height 10
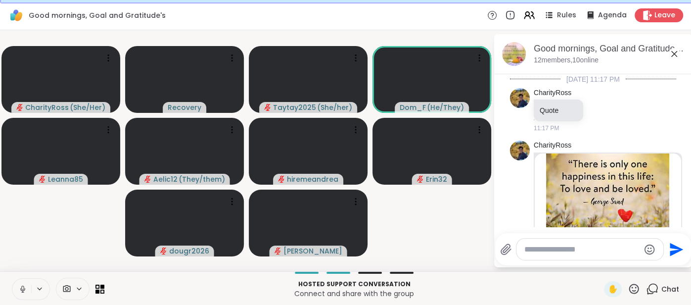
scroll to position [2049, 0]
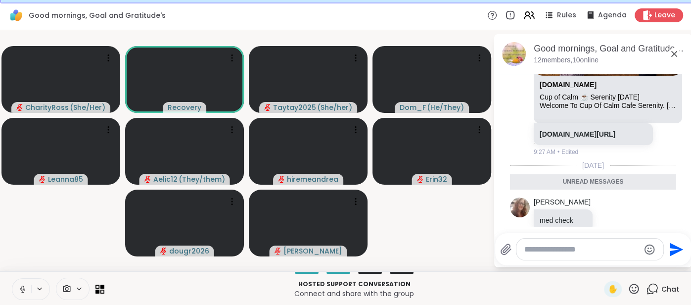
click at [675, 57] on icon at bounding box center [674, 54] width 12 height 12
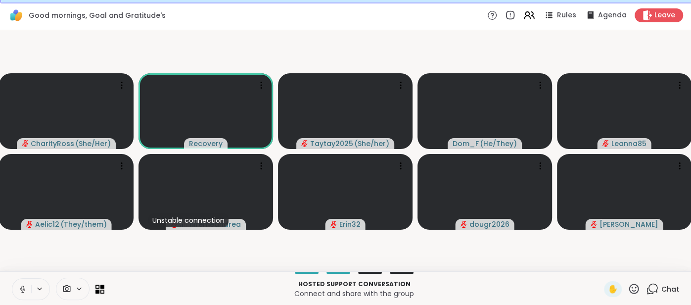
click at [670, 285] on span "Chat" at bounding box center [670, 289] width 18 height 10
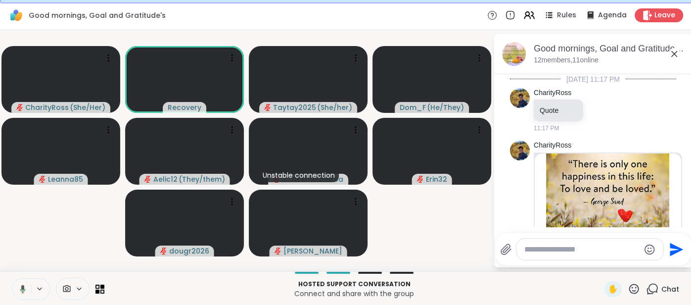
scroll to position [2015, 0]
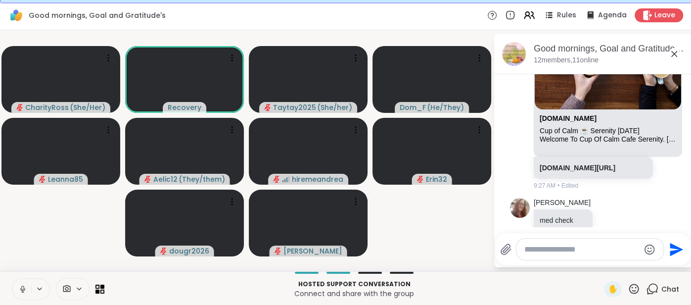
click at [673, 52] on icon at bounding box center [674, 54] width 6 height 6
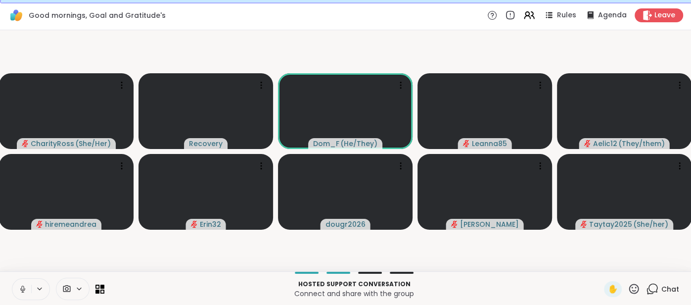
click at [22, 281] on button at bounding box center [21, 288] width 19 height 21
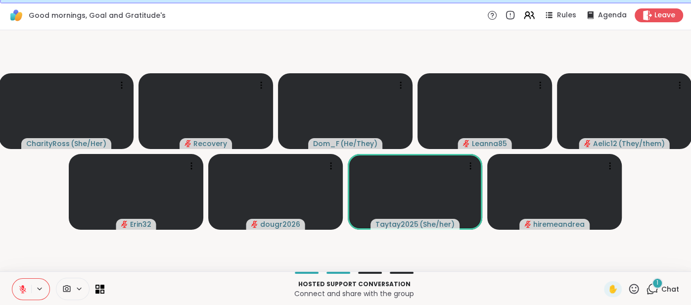
click at [673, 285] on span "Chat" at bounding box center [670, 289] width 18 height 10
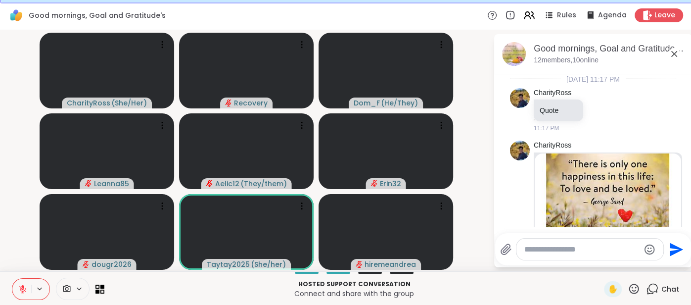
scroll to position [2159, 0]
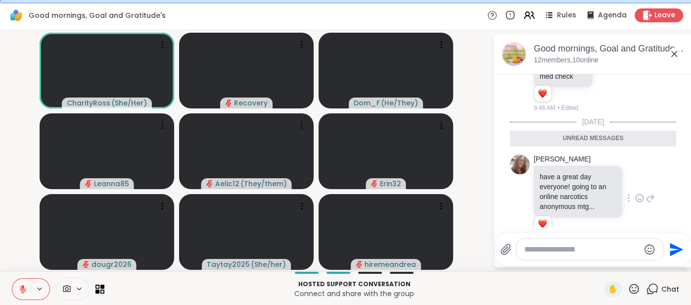
click at [638, 197] on icon at bounding box center [638, 197] width 0 height 0
click at [564, 177] on div "Select Reaction: Heart" at bounding box center [560, 181] width 9 height 9
click at [673, 52] on icon at bounding box center [674, 54] width 12 height 12
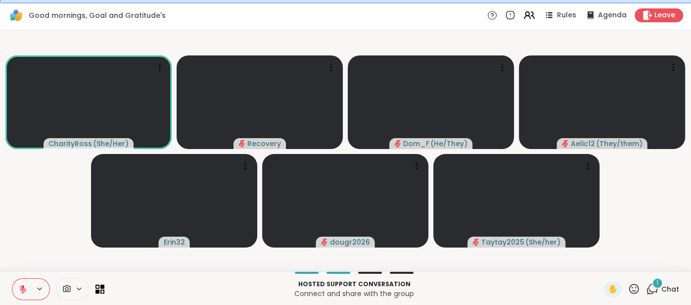
click at [14, 284] on button at bounding box center [21, 288] width 19 height 21
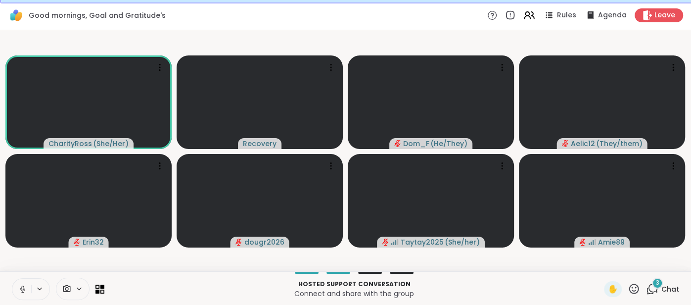
click at [16, 286] on button at bounding box center [21, 288] width 19 height 21
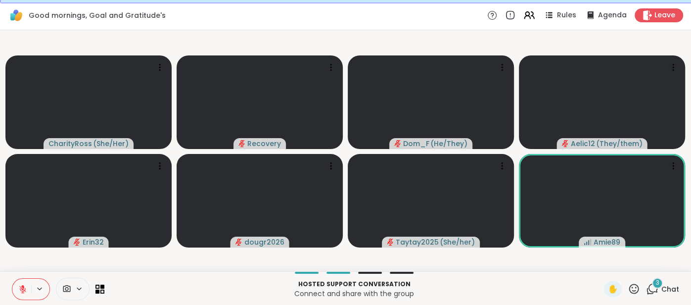
click at [661, 286] on span "Chat" at bounding box center [670, 289] width 18 height 10
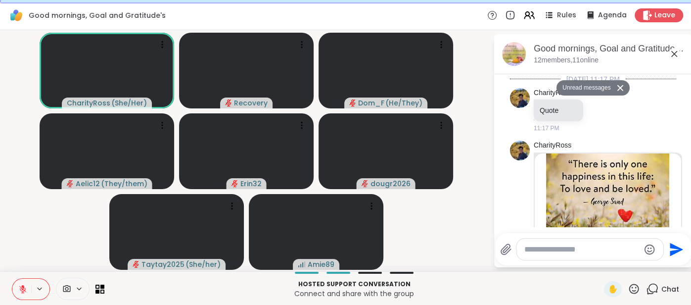
scroll to position [2414, 0]
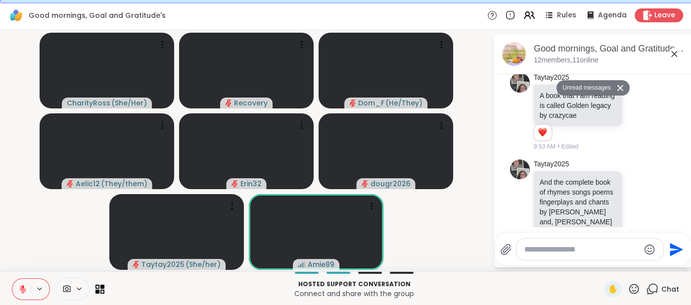
click at [672, 56] on icon at bounding box center [674, 54] width 12 height 12
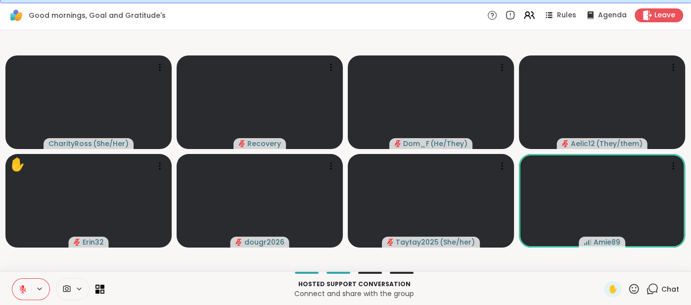
click at [637, 290] on icon at bounding box center [634, 288] width 10 height 10
click at [609, 267] on span "❤️" at bounding box center [605, 263] width 10 height 12
click at [27, 284] on button at bounding box center [21, 288] width 19 height 21
click at [20, 281] on button at bounding box center [21, 288] width 19 height 21
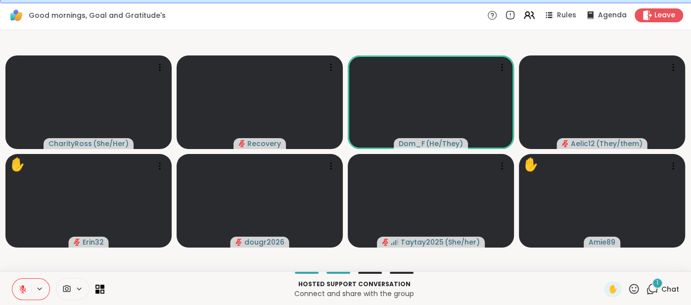
click at [666, 284] on span "Chat" at bounding box center [670, 289] width 18 height 10
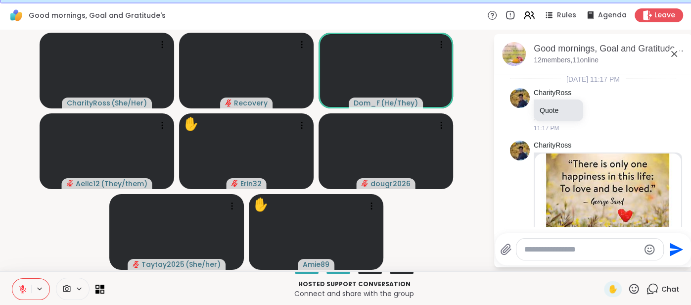
scroll to position [2466, 0]
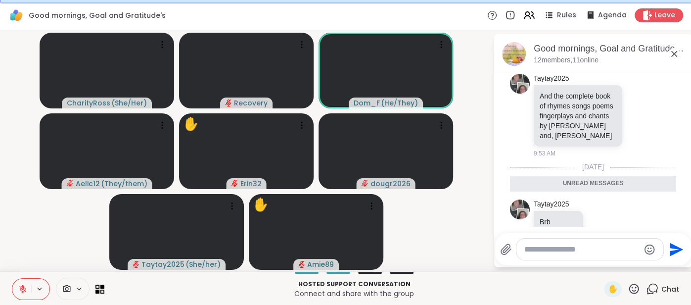
click at [674, 53] on icon at bounding box center [674, 54] width 12 height 12
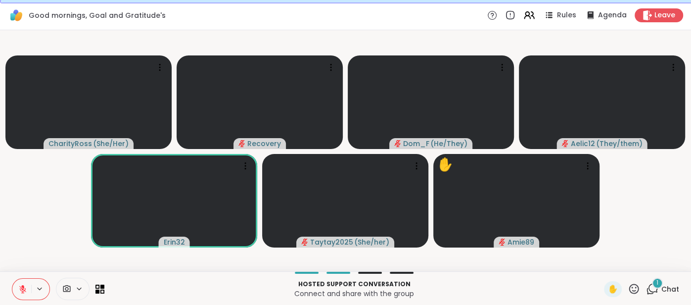
click at [22, 284] on icon at bounding box center [22, 288] width 9 height 9
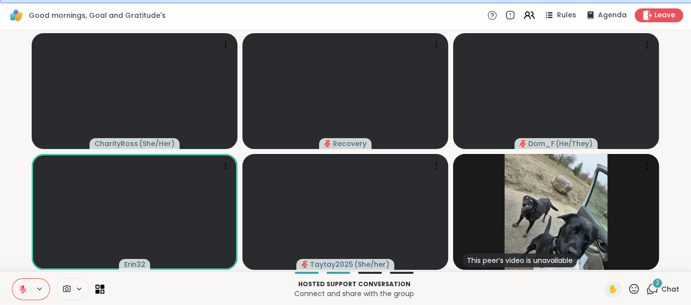
click at [665, 289] on span "Chat" at bounding box center [670, 289] width 18 height 10
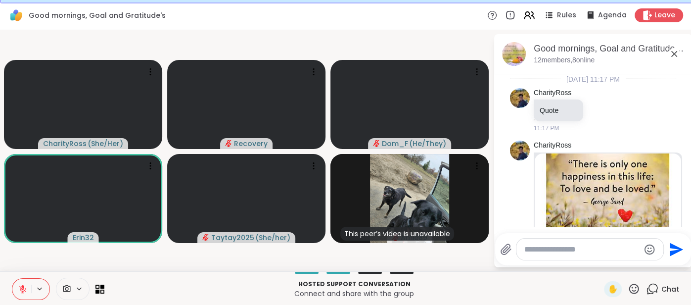
scroll to position [2660, 0]
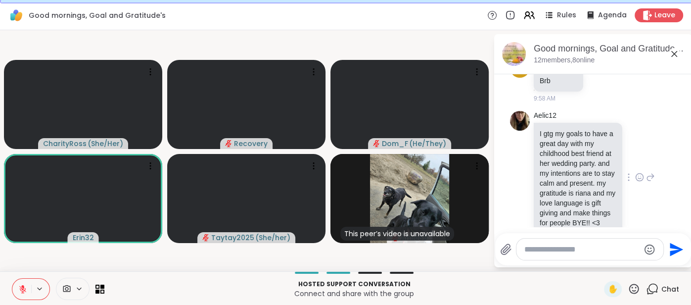
click at [637, 174] on icon at bounding box center [639, 177] width 7 height 7
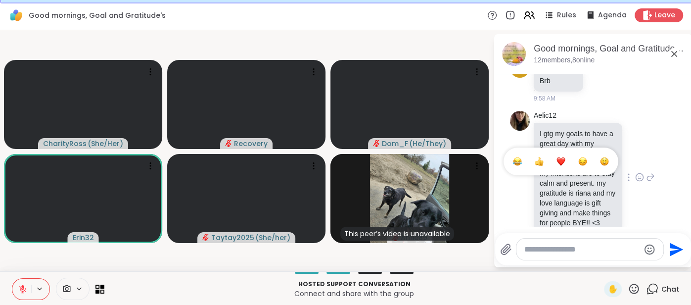
click at [520, 157] on div "Select Reaction: Joy" at bounding box center [517, 161] width 9 height 9
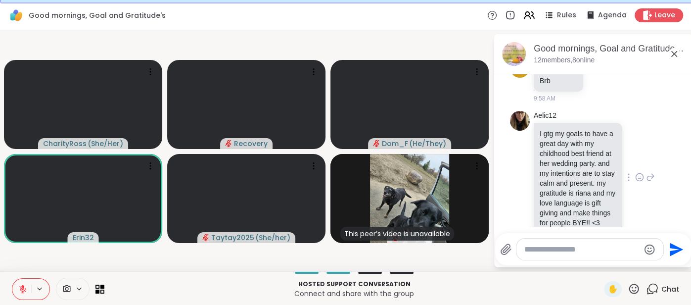
scroll to position [2674, 0]
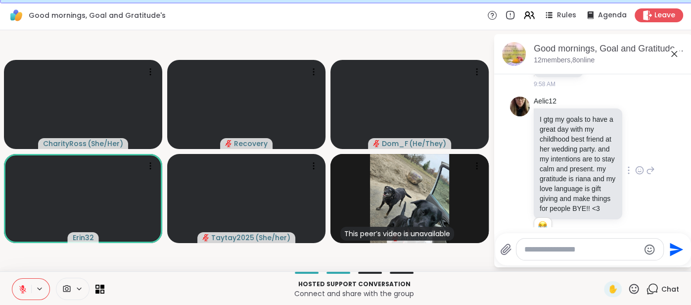
click at [670, 56] on icon at bounding box center [674, 54] width 12 height 12
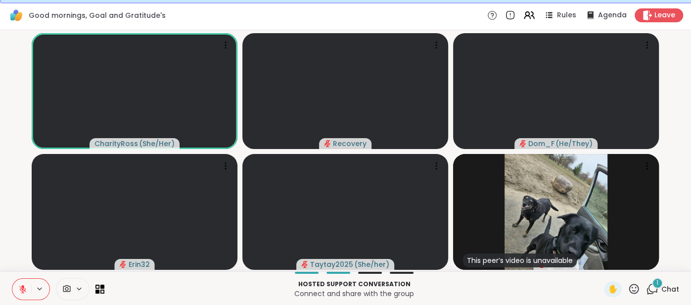
click at [19, 284] on icon at bounding box center [22, 288] width 9 height 9
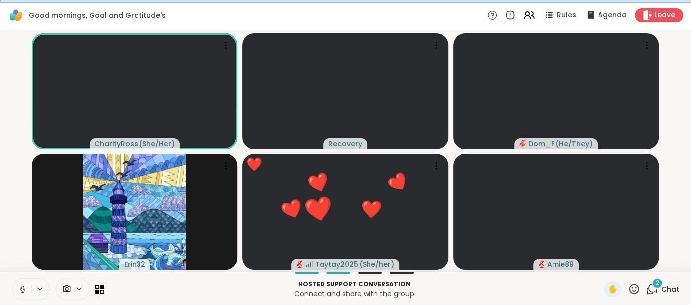
click at [17, 287] on button at bounding box center [21, 288] width 19 height 21
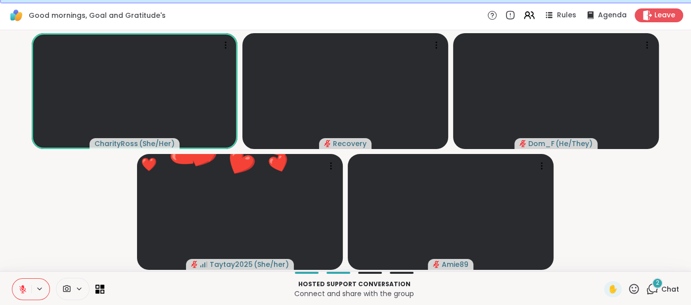
click at [17, 280] on button at bounding box center [21, 288] width 19 height 21
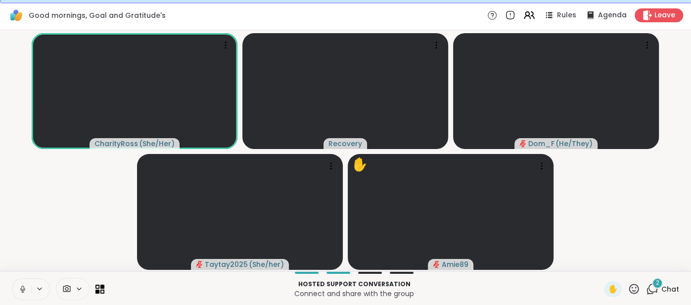
click at [17, 280] on button at bounding box center [21, 288] width 19 height 21
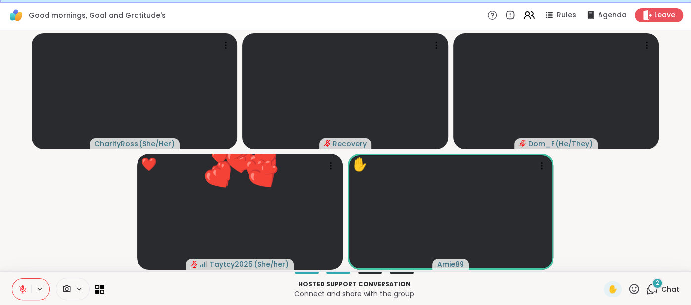
click at [21, 279] on button at bounding box center [21, 288] width 19 height 21
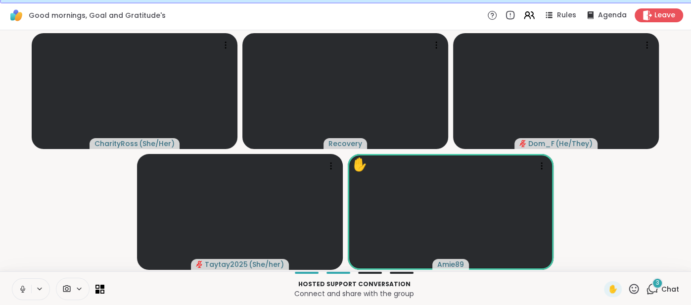
click at [16, 287] on button at bounding box center [21, 288] width 19 height 21
click at [18, 283] on button at bounding box center [21, 288] width 19 height 21
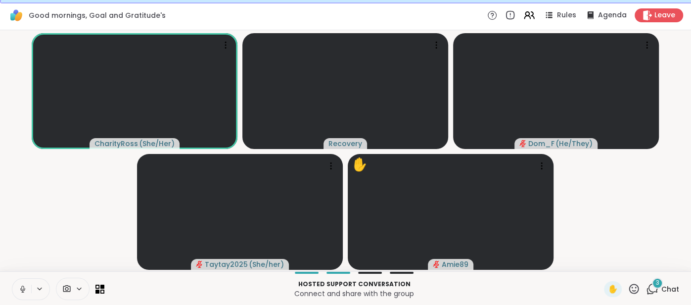
click at [19, 282] on button at bounding box center [21, 288] width 19 height 21
click at [27, 281] on button at bounding box center [21, 288] width 19 height 21
click at [19, 281] on button at bounding box center [21, 288] width 19 height 21
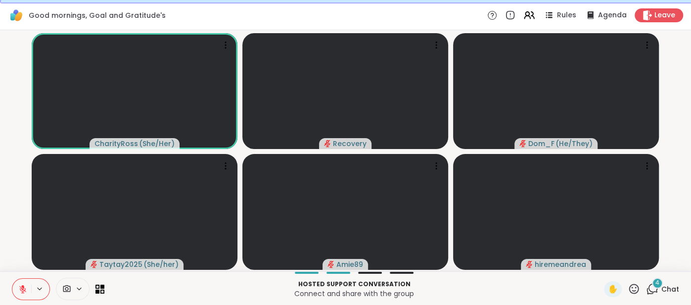
click at [20, 280] on button at bounding box center [21, 288] width 19 height 21
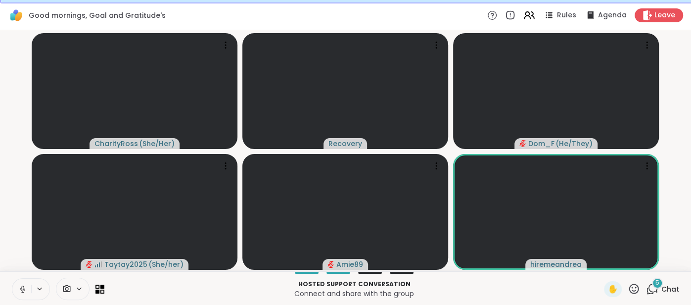
click at [15, 285] on button at bounding box center [21, 288] width 19 height 21
click at [669, 284] on span "Chat" at bounding box center [670, 289] width 18 height 10
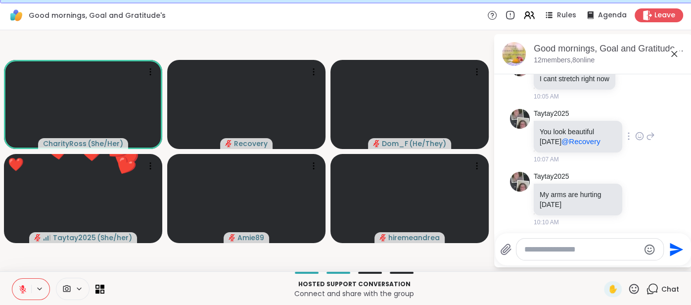
scroll to position [2956, 0]
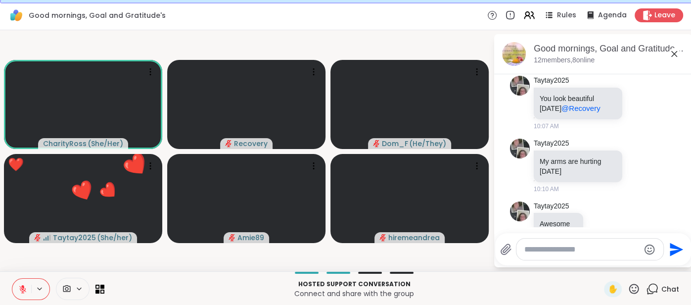
click at [672, 50] on icon at bounding box center [674, 54] width 12 height 12
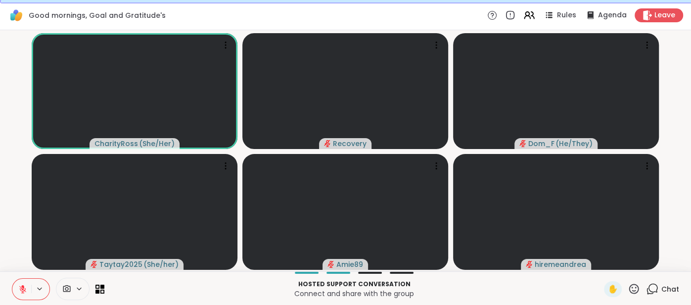
click at [20, 286] on icon at bounding box center [22, 288] width 9 height 9
click at [665, 21] on div "Leave" at bounding box center [658, 15] width 51 height 14
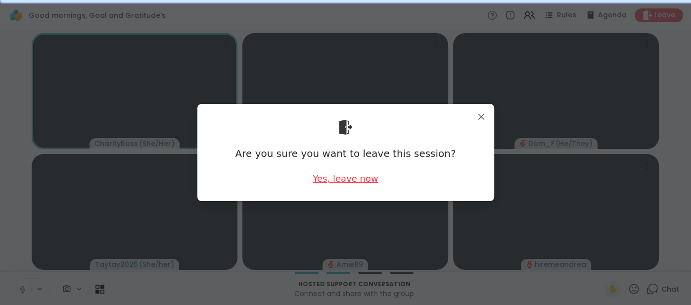
click at [364, 174] on div "Yes, leave now" at bounding box center [344, 178] width 65 height 12
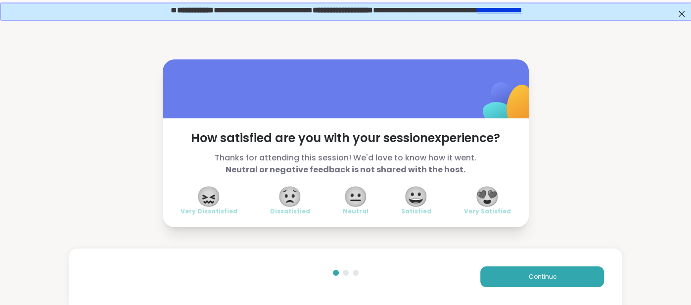
click at [489, 191] on span "😍" at bounding box center [487, 196] width 25 height 18
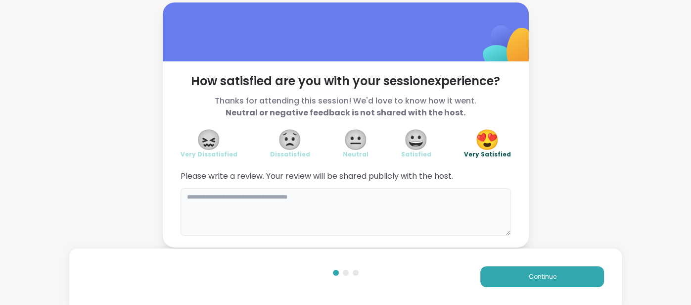
click at [462, 200] on textarea at bounding box center [345, 211] width 330 height 47
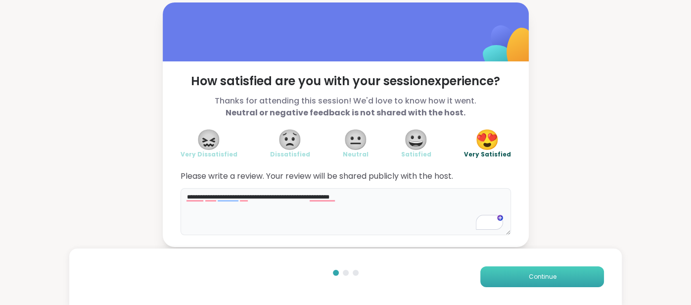
type textarea "**********"
click at [534, 271] on button "Continue" at bounding box center [542, 276] width 124 height 21
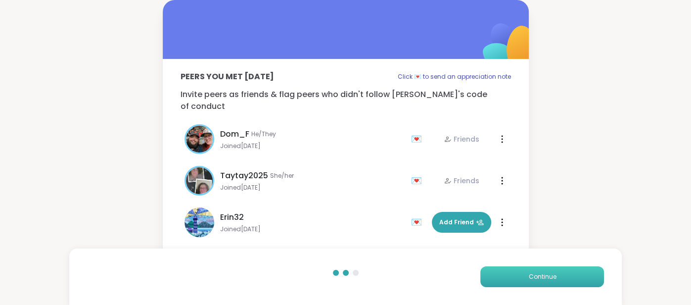
click at [534, 271] on button "Continue" at bounding box center [542, 276] width 124 height 21
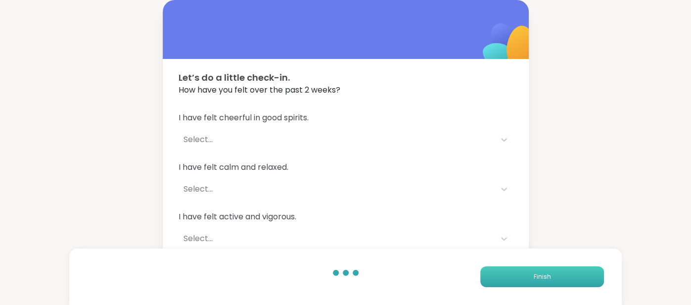
click at [534, 271] on button "Finish" at bounding box center [542, 276] width 124 height 21
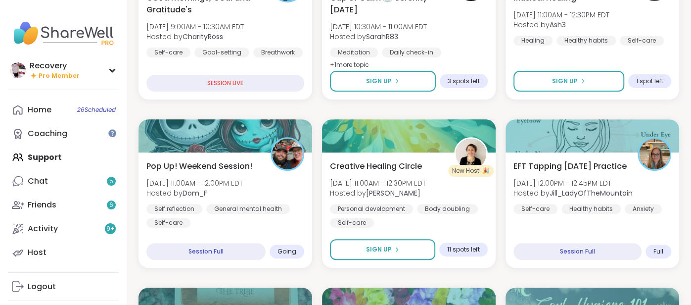
scroll to position [208, 0]
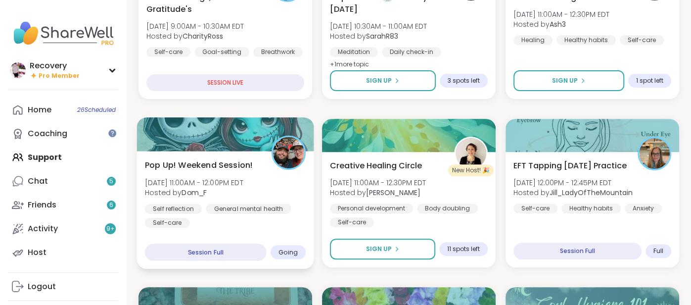
click at [271, 188] on div "Pop Up! Weekend Session! Sun, Sep 14 | 11:00AM - 12:00PM EDT Hosted by Dom_F Se…" at bounding box center [225, 193] width 161 height 69
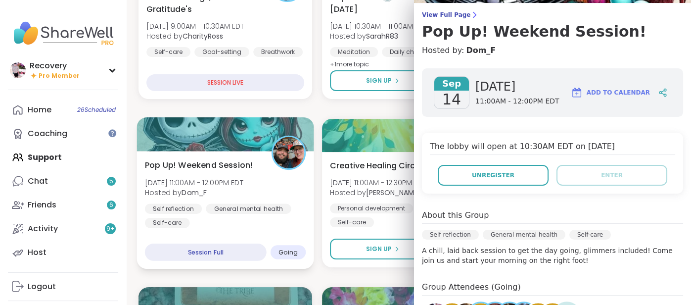
scroll to position [0, 0]
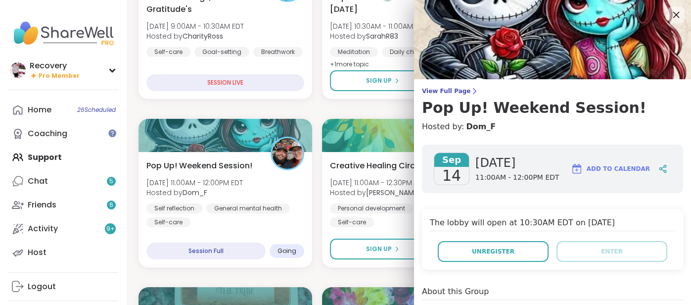
click at [674, 12] on icon at bounding box center [676, 15] width 6 height 6
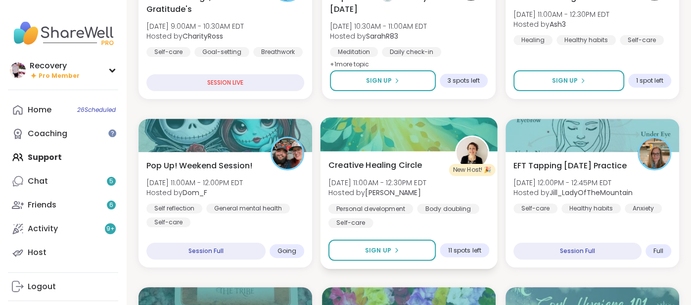
click at [456, 167] on div "New Host! 🎉" at bounding box center [472, 170] width 46 height 12
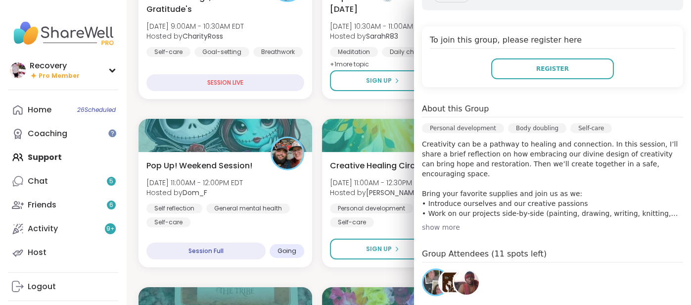
scroll to position [182, 0]
click at [448, 228] on div "show more" at bounding box center [552, 227] width 261 height 10
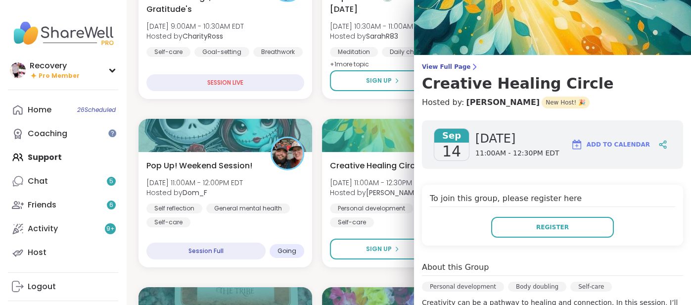
scroll to position [0, 0]
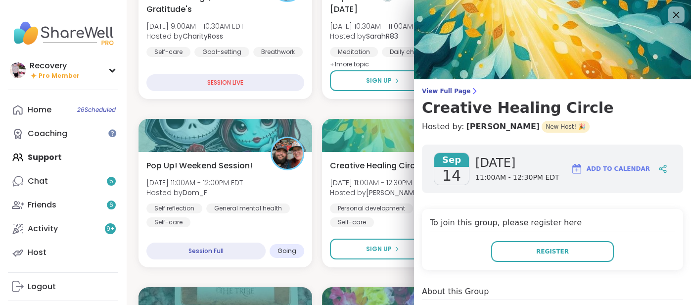
click at [677, 17] on icon at bounding box center [675, 14] width 12 height 12
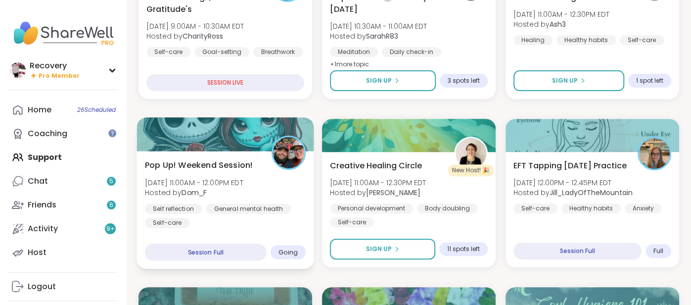
click at [272, 211] on div "General mental health" at bounding box center [248, 208] width 85 height 10
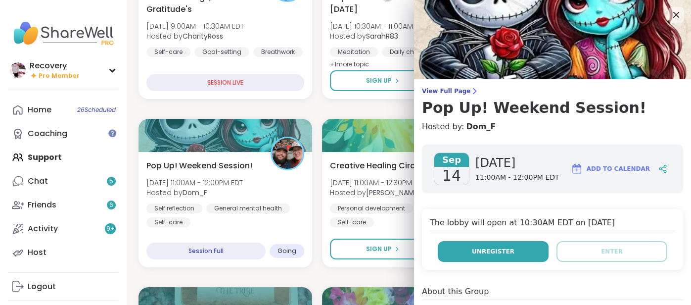
click at [463, 245] on button "Unregister" at bounding box center [493, 251] width 111 height 21
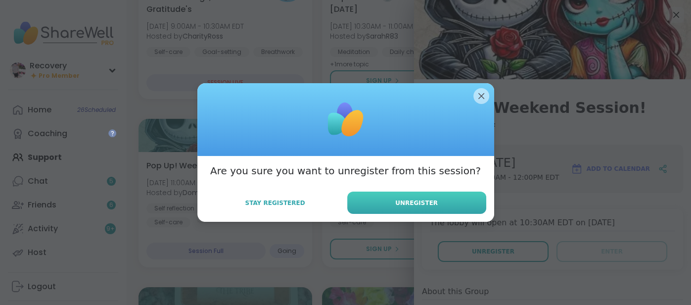
click at [363, 205] on button "Unregister" at bounding box center [416, 202] width 139 height 22
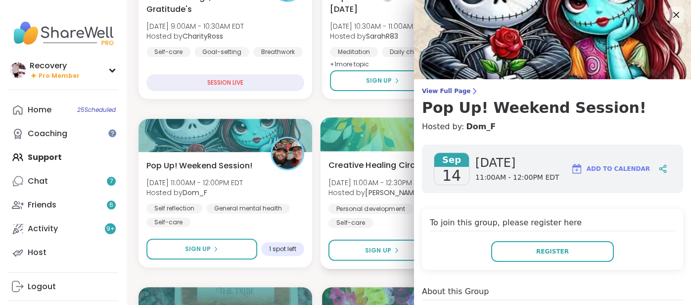
click at [377, 204] on div "Personal development" at bounding box center [370, 208] width 85 height 10
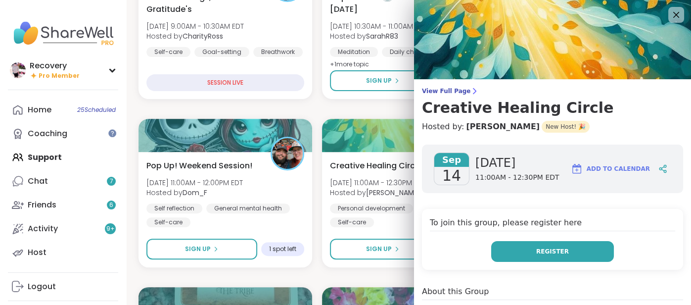
click at [523, 253] on button "Register" at bounding box center [552, 251] width 123 height 21
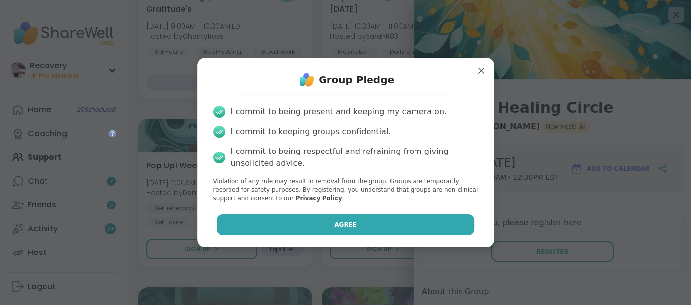
click at [441, 227] on button "Agree" at bounding box center [346, 224] width 258 height 21
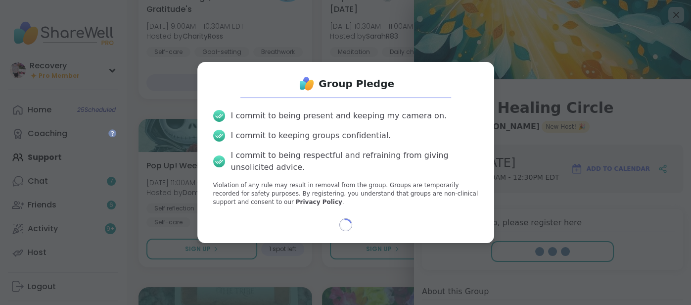
select select "**"
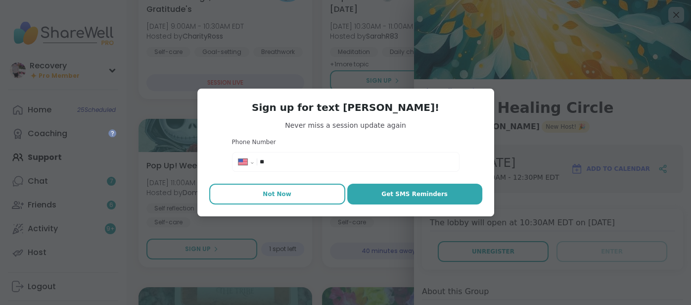
click at [305, 190] on button "Not Now" at bounding box center [277, 193] width 136 height 21
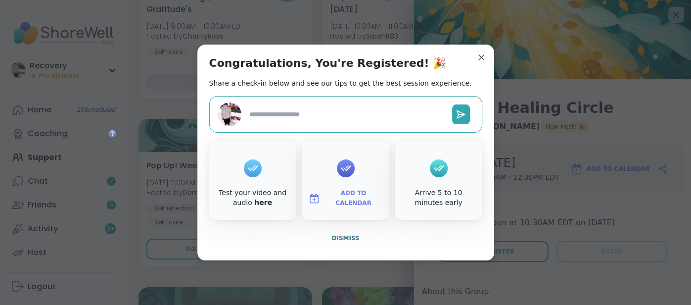
type textarea "*"
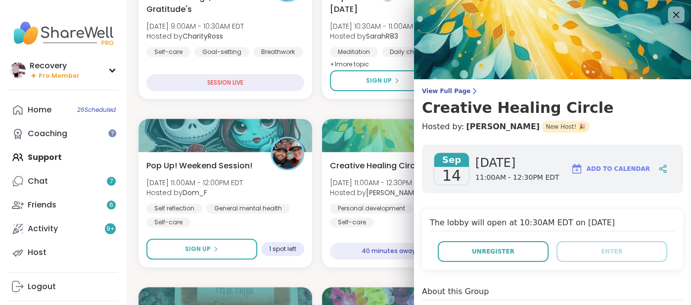
click at [668, 16] on div at bounding box center [675, 14] width 17 height 17
click at [669, 16] on icon at bounding box center [675, 14] width 12 height 12
